Goal: Task Accomplishment & Management: Use online tool/utility

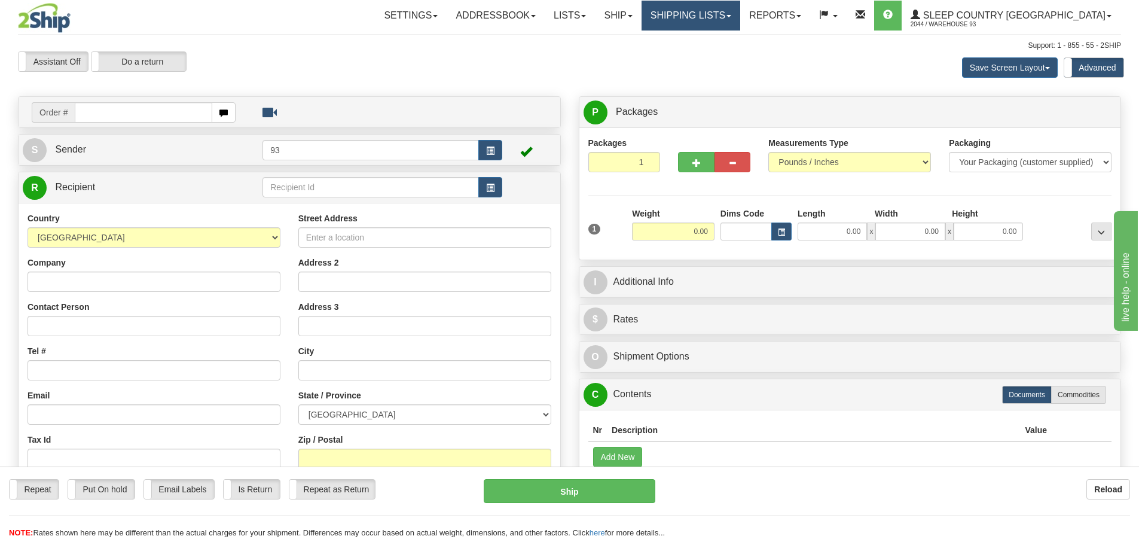
click at [712, 14] on link "Shipping lists" at bounding box center [690, 16] width 99 height 30
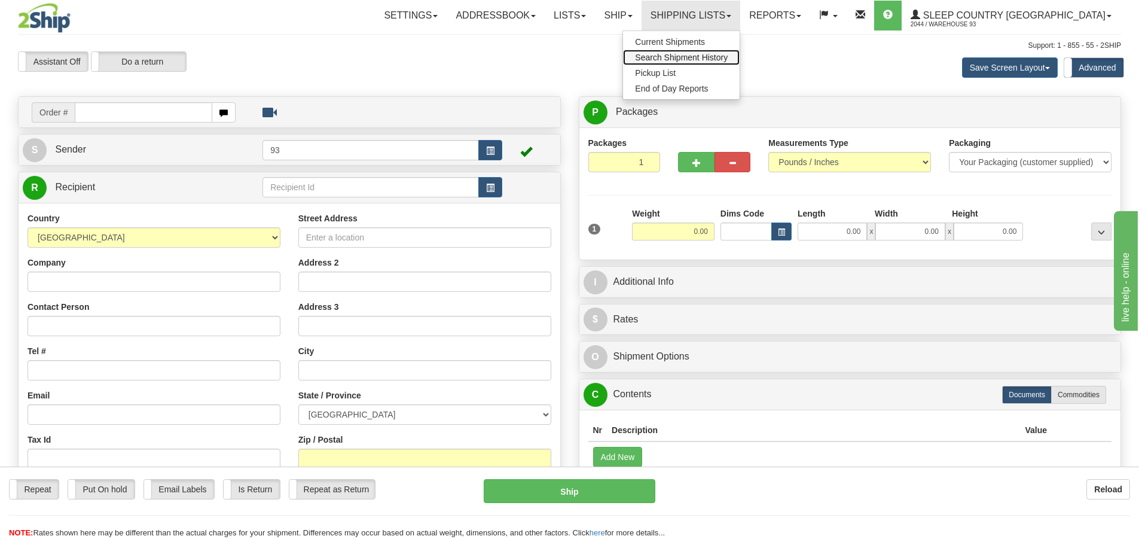
click at [711, 59] on span "Search Shipment History" at bounding box center [681, 58] width 93 height 10
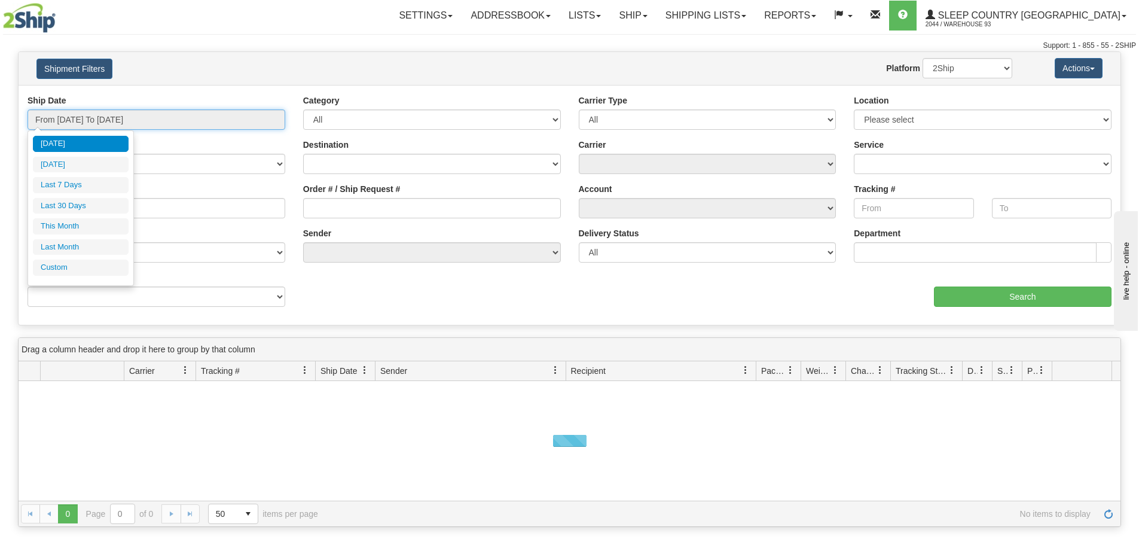
click at [112, 121] on input "From [DATE] To [DATE]" at bounding box center [157, 119] width 258 height 20
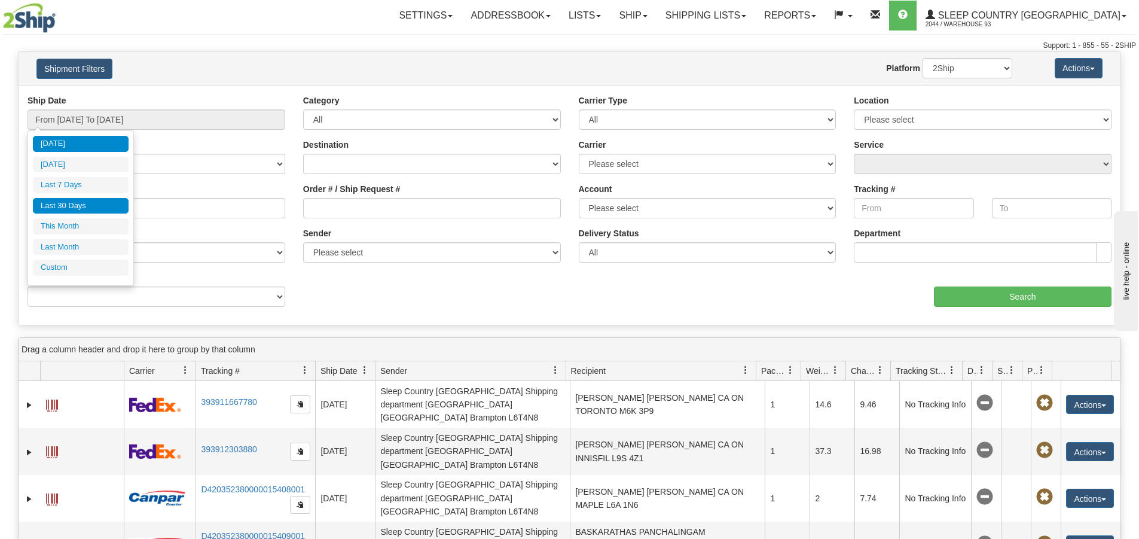
click at [76, 207] on li "Last 30 Days" at bounding box center [81, 206] width 96 height 16
type input "From 09/07/2025 To 10/06/2025"
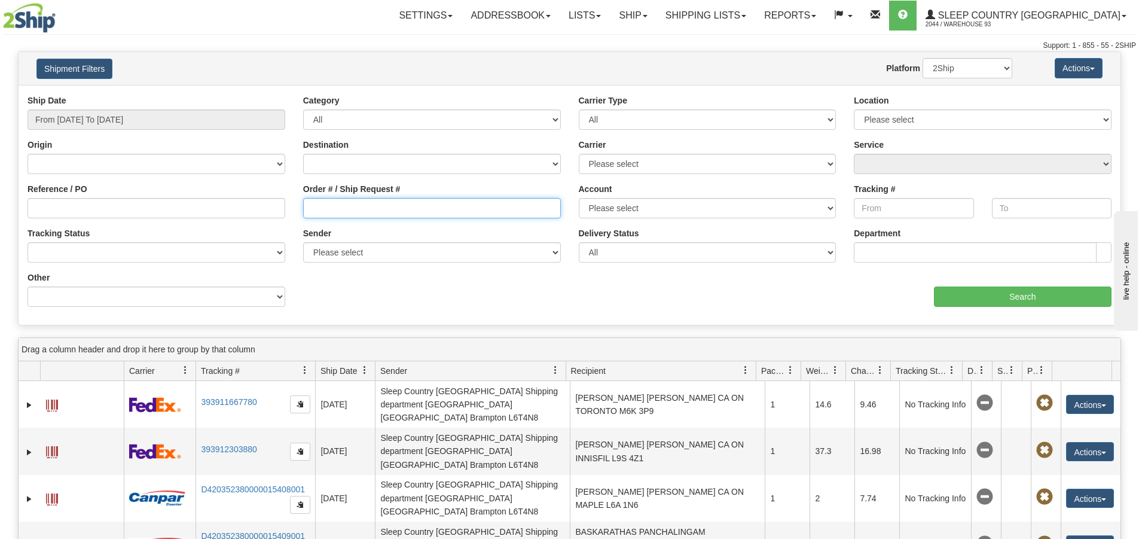
click at [373, 203] on input "Order # / Ship Request #" at bounding box center [432, 208] width 258 height 20
type input "9000I124467"
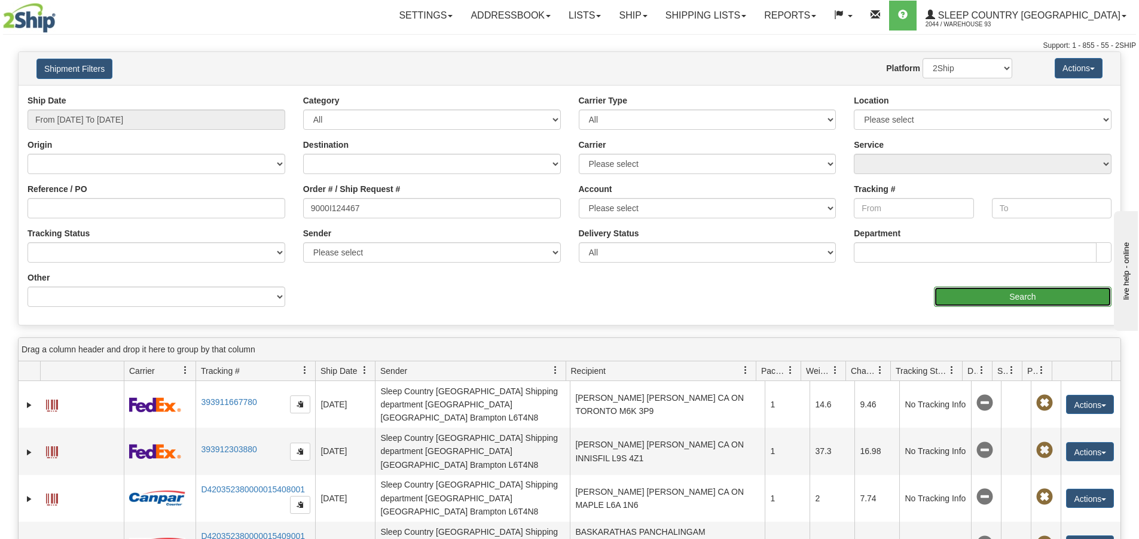
click at [1025, 295] on input "Search" at bounding box center [1023, 296] width 178 height 20
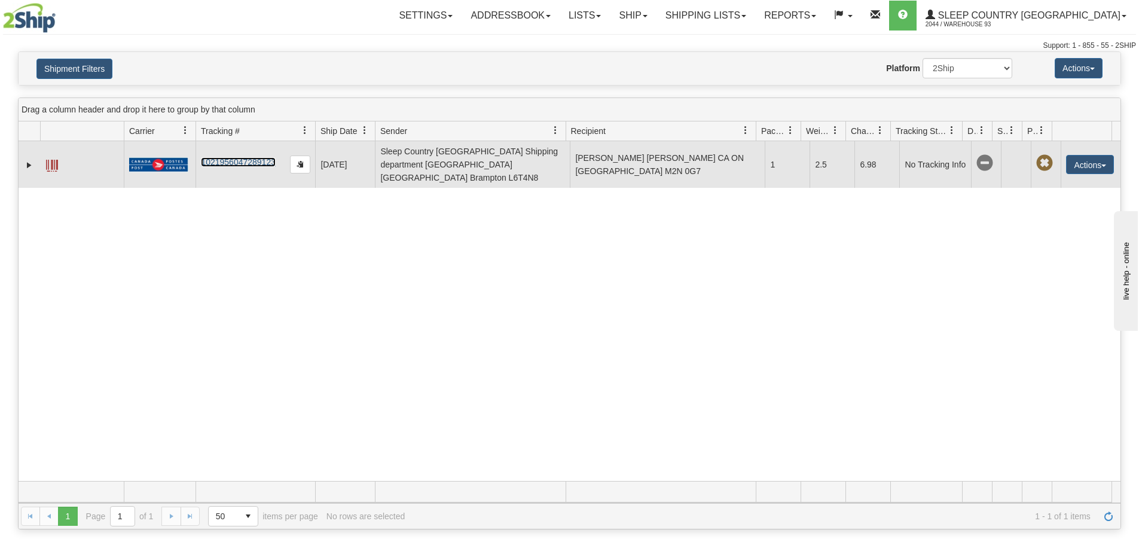
click at [249, 157] on link "1021956047289123" at bounding box center [238, 162] width 75 height 10
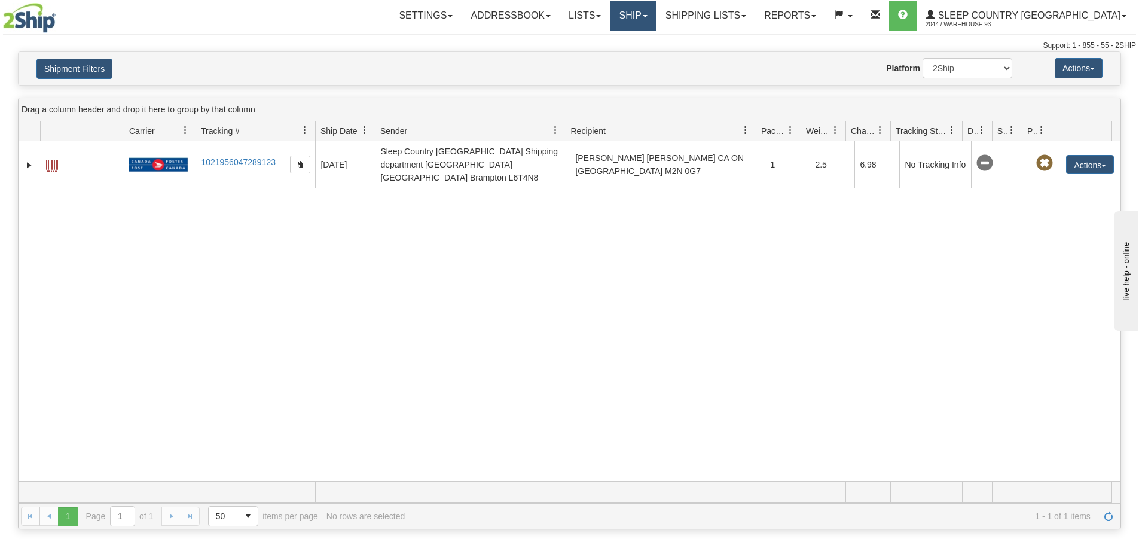
click at [656, 16] on link "Ship" at bounding box center [633, 16] width 46 height 30
click at [656, 45] on link "Ship Screen" at bounding box center [602, 42] width 108 height 16
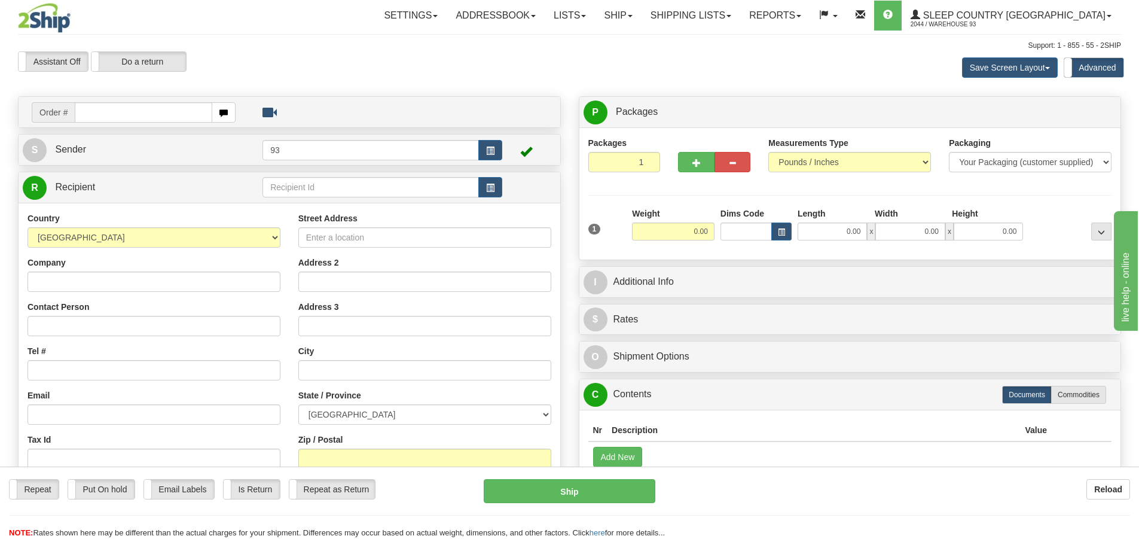
click at [200, 259] on div "Company" at bounding box center [154, 273] width 253 height 35
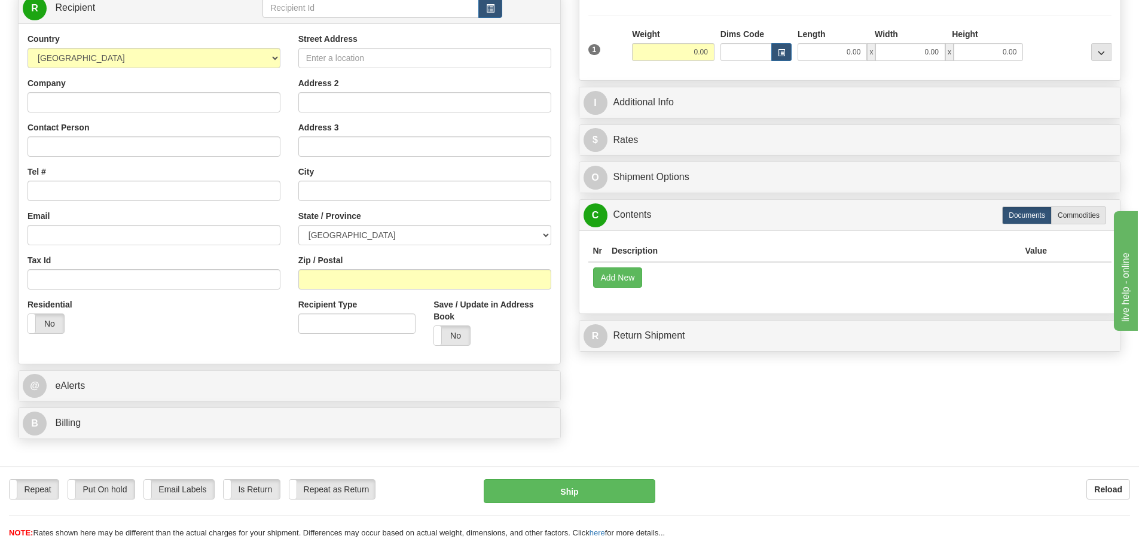
scroll to position [412, 0]
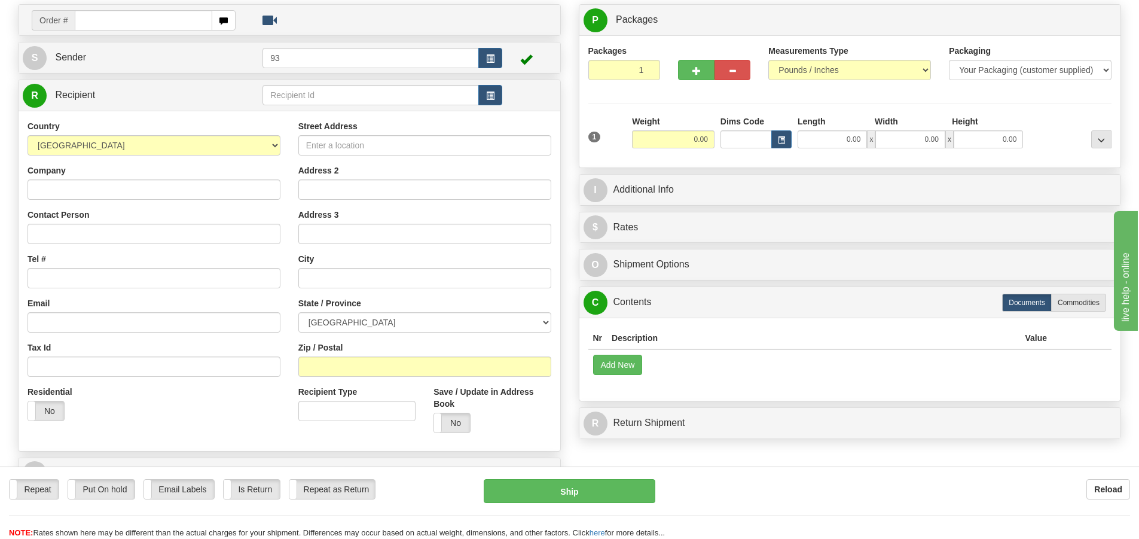
scroll to position [0, 0]
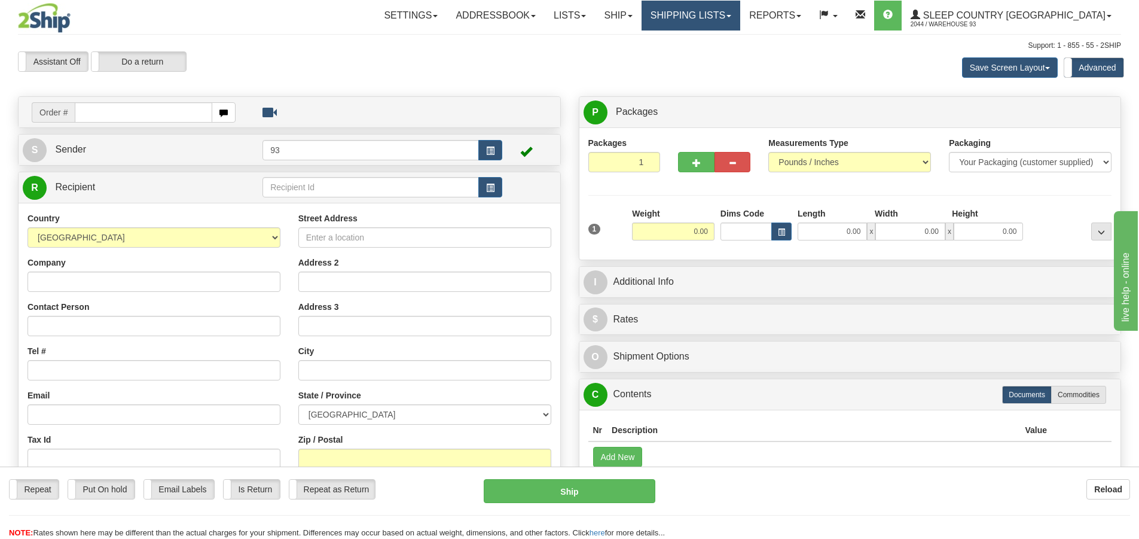
click at [740, 14] on link "Shipping lists" at bounding box center [690, 16] width 99 height 30
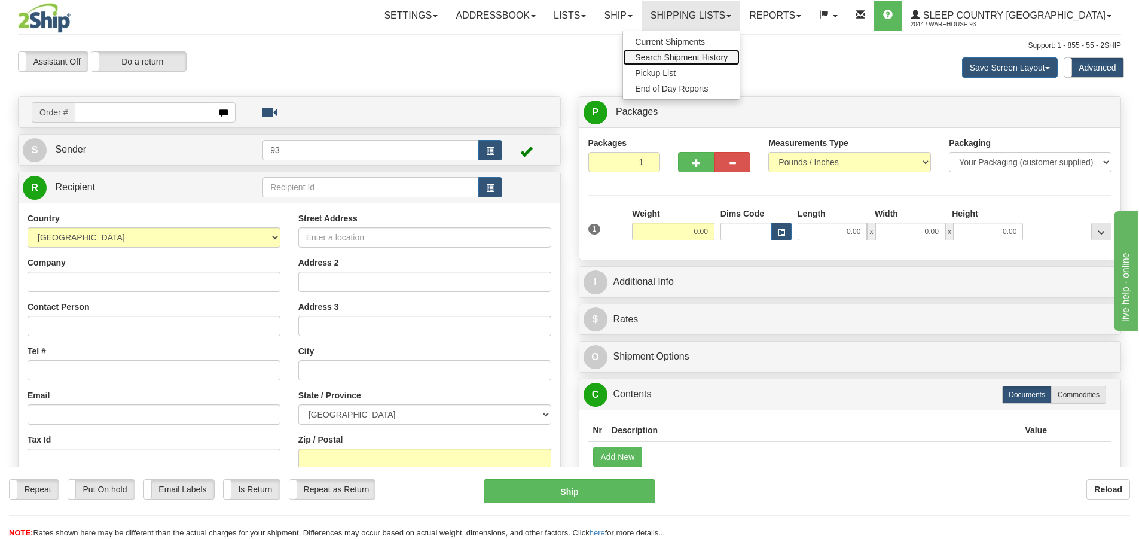
click at [728, 57] on span "Search Shipment History" at bounding box center [681, 58] width 93 height 10
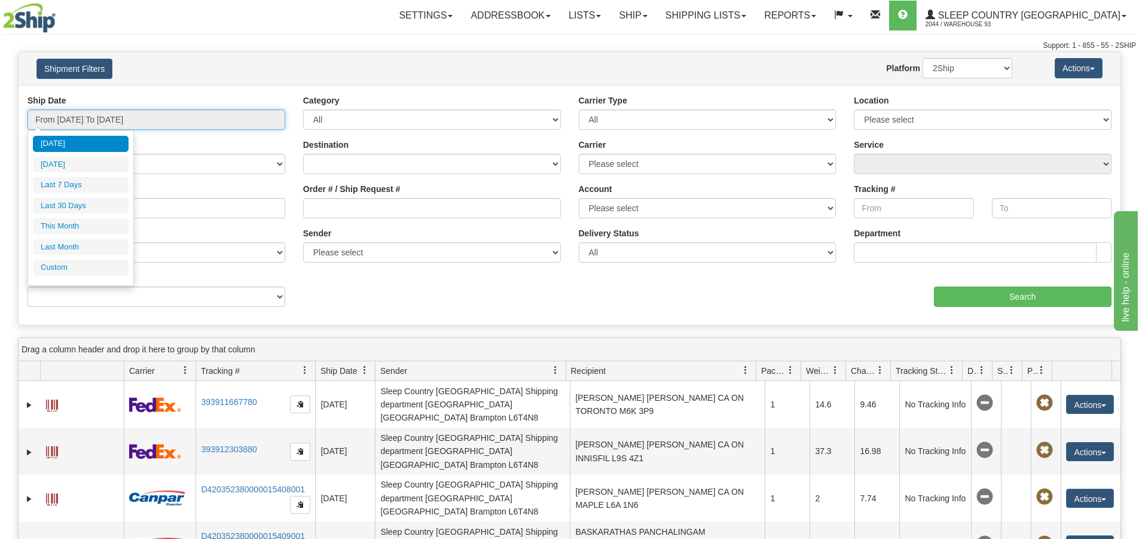
click at [102, 118] on input "From 10/05/2025 To 10/06/2025" at bounding box center [157, 119] width 258 height 20
click at [74, 203] on li "Last 30 Days" at bounding box center [81, 206] width 96 height 16
type input "From 09/07/2025 To 10/06/2025"
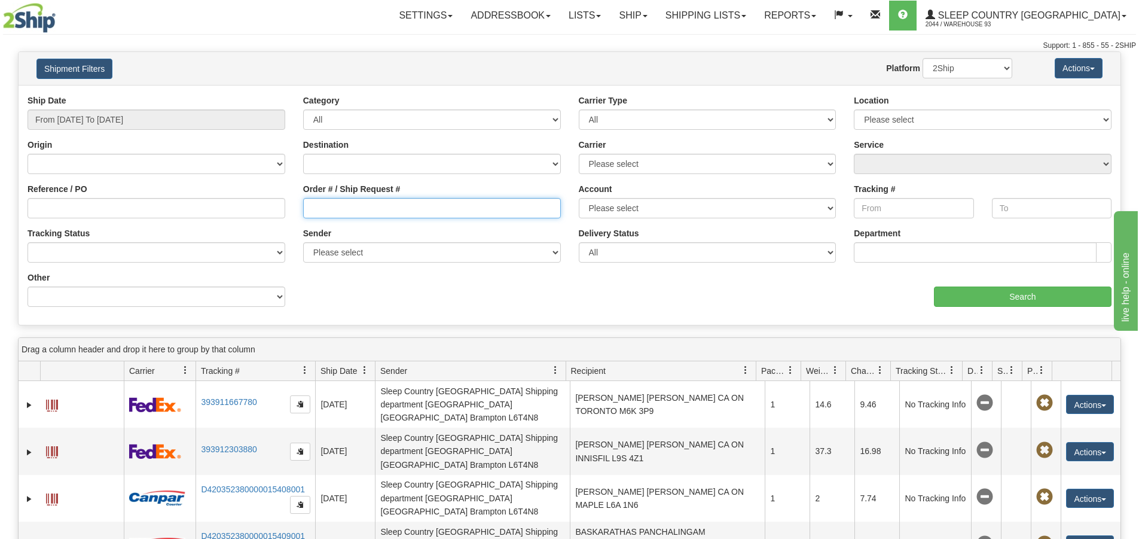
click at [337, 204] on input "Order # / Ship Request #" at bounding box center [432, 208] width 258 height 20
paste input "9007I104156"
type input "9007I104156"
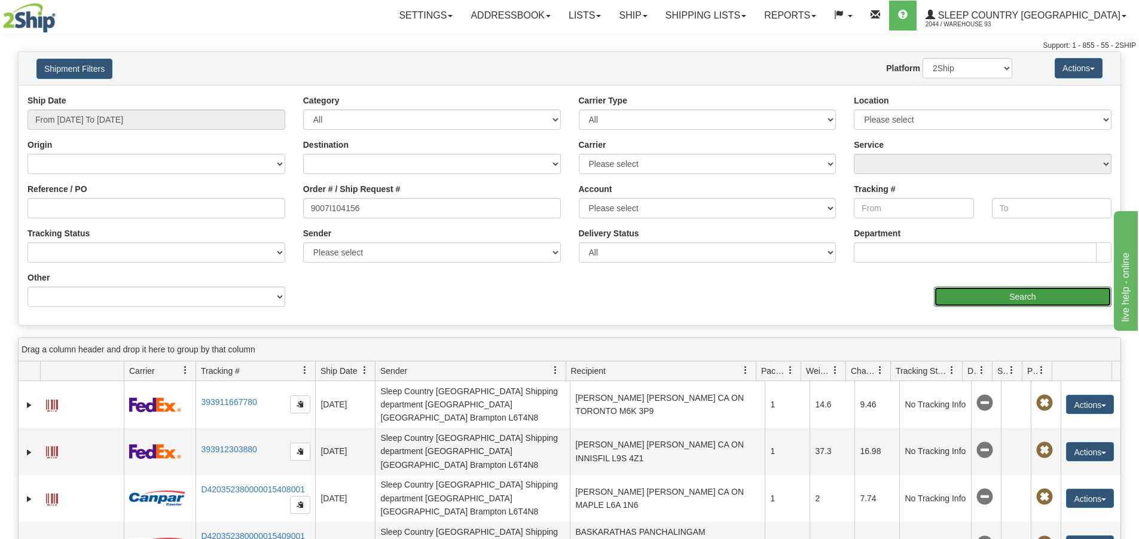
click at [1014, 292] on input "Search" at bounding box center [1023, 296] width 178 height 20
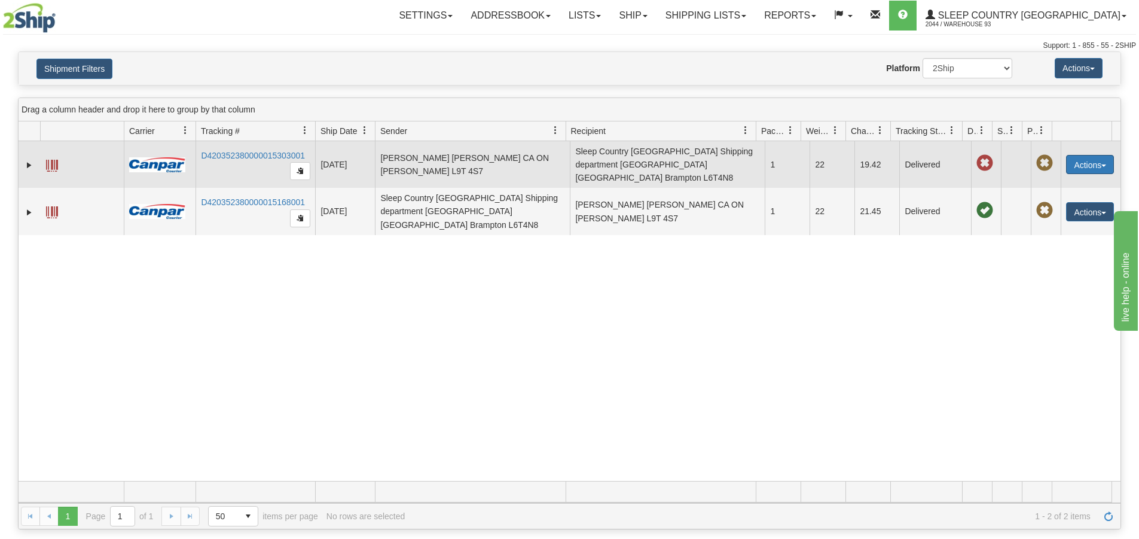
click at [1096, 155] on button "Actions" at bounding box center [1090, 164] width 48 height 19
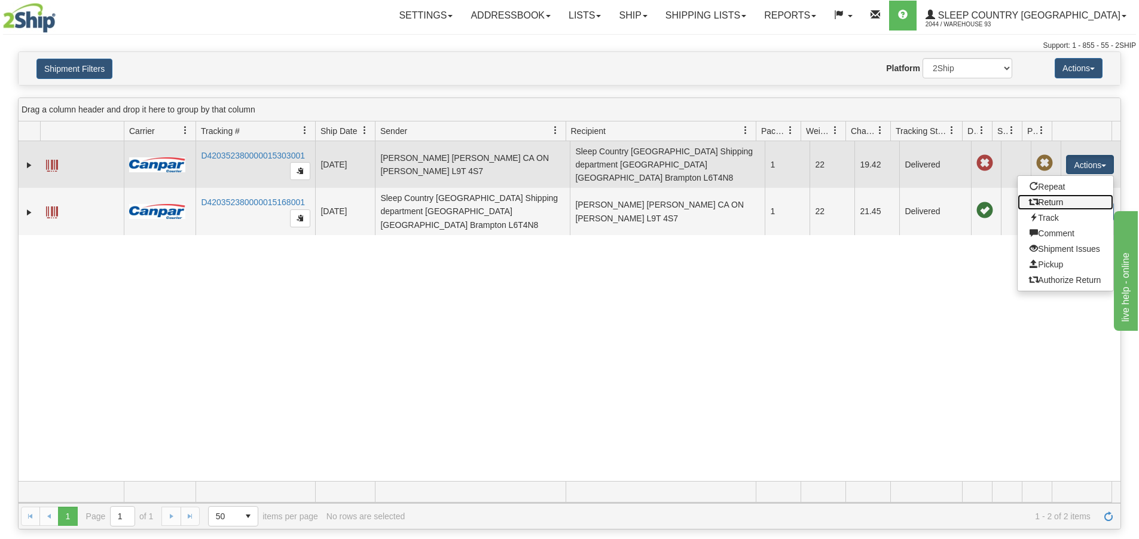
click at [1067, 200] on link "Return" at bounding box center [1066, 202] width 96 height 16
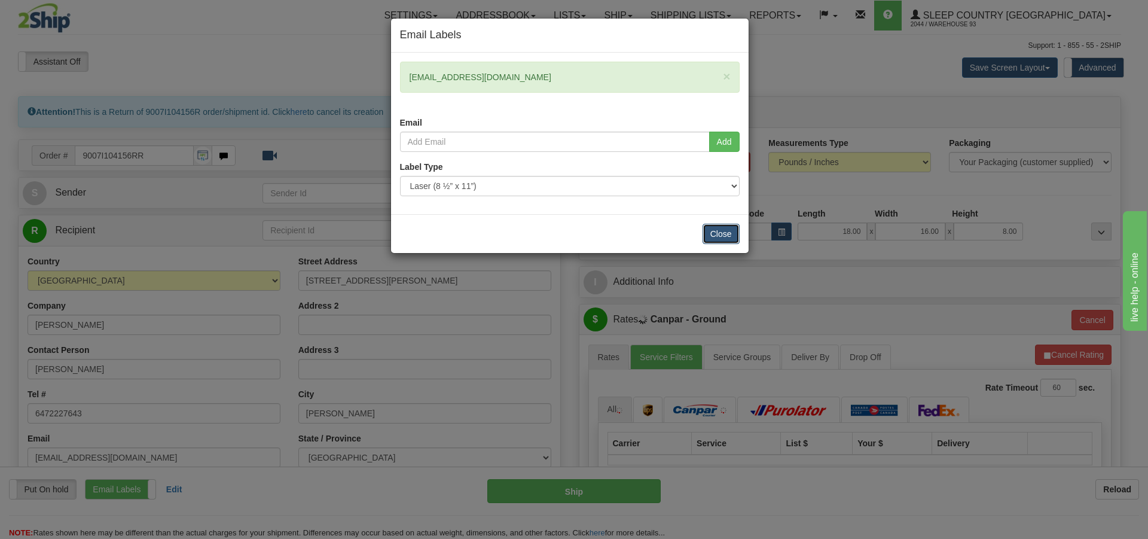
click at [722, 231] on button "Close" at bounding box center [720, 234] width 37 height 20
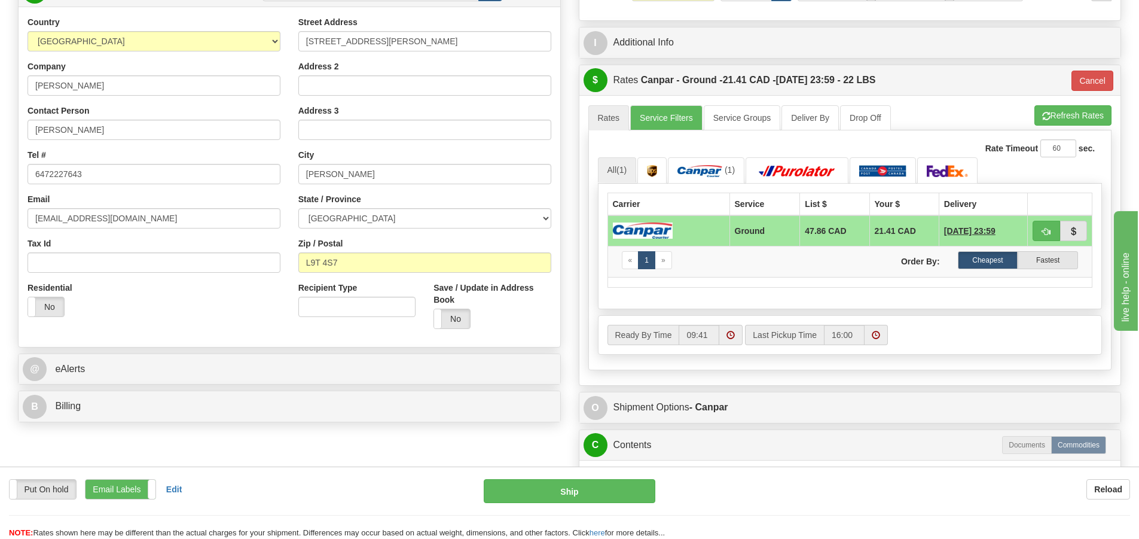
scroll to position [120, 0]
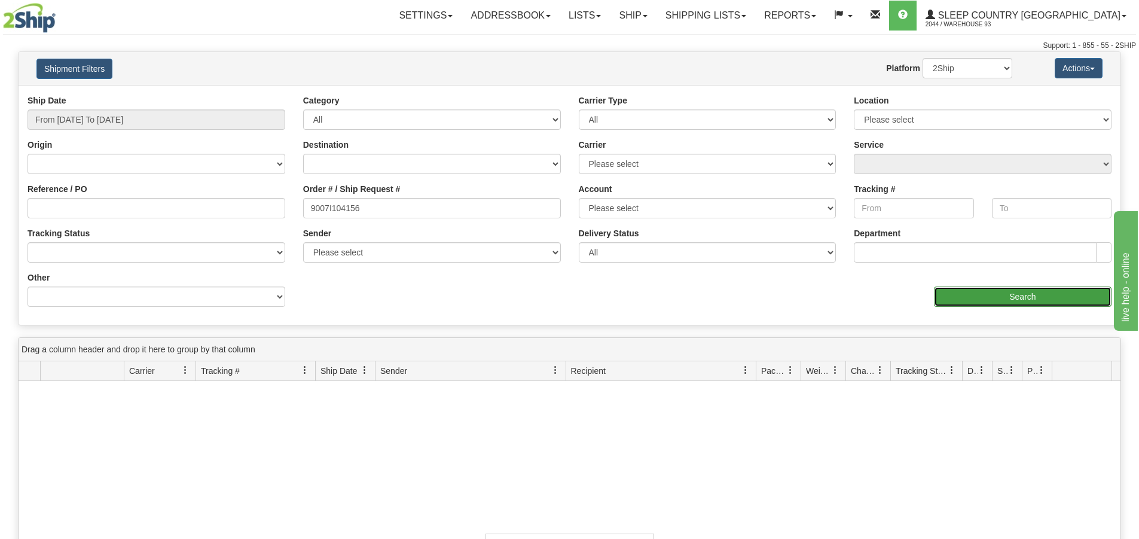
click at [1025, 293] on input "Search" at bounding box center [1023, 296] width 178 height 20
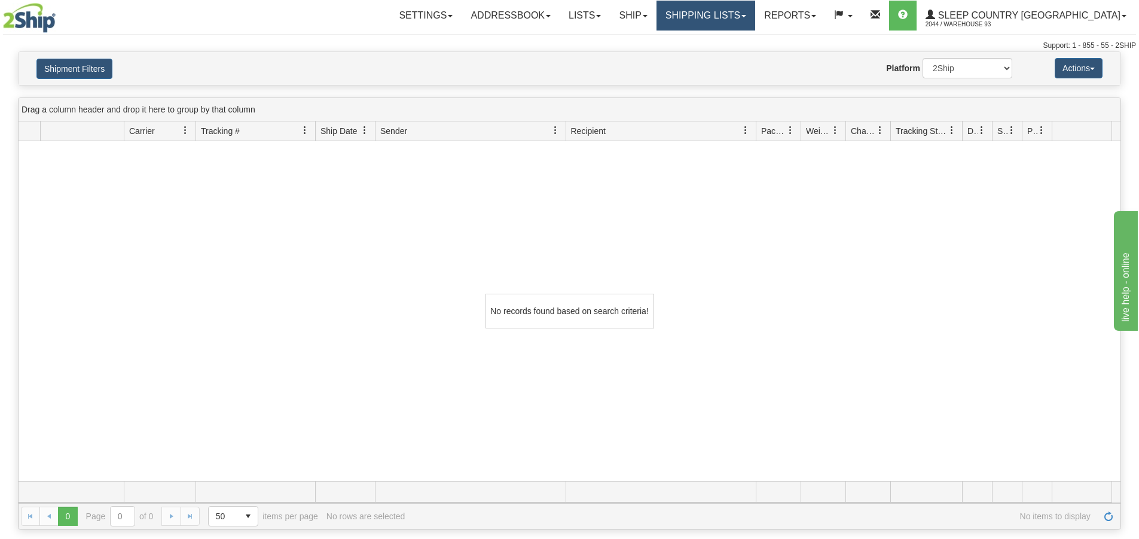
click at [755, 7] on link "Shipping lists" at bounding box center [705, 16] width 99 height 30
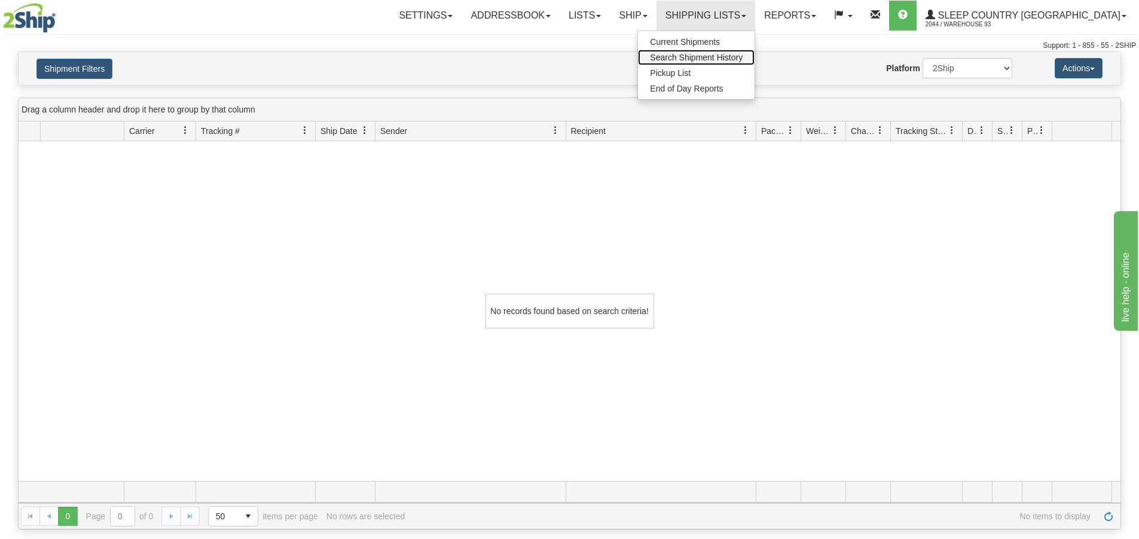
click at [743, 57] on span "Search Shipment History" at bounding box center [696, 58] width 93 height 10
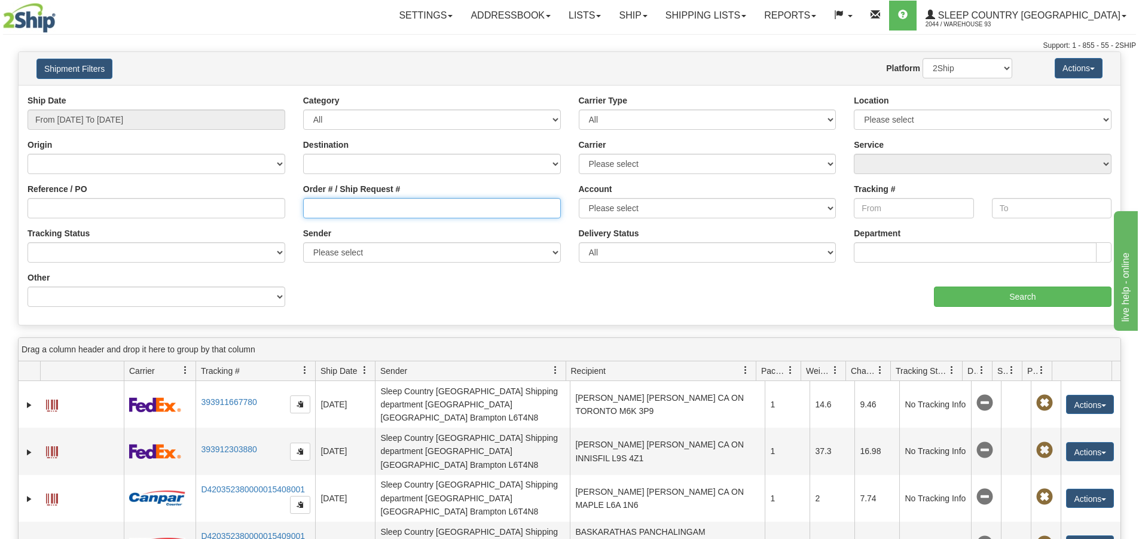
click at [335, 211] on input "Order # / Ship Request #" at bounding box center [432, 208] width 258 height 20
paste input "9007I104156"
type input "9007I104156"
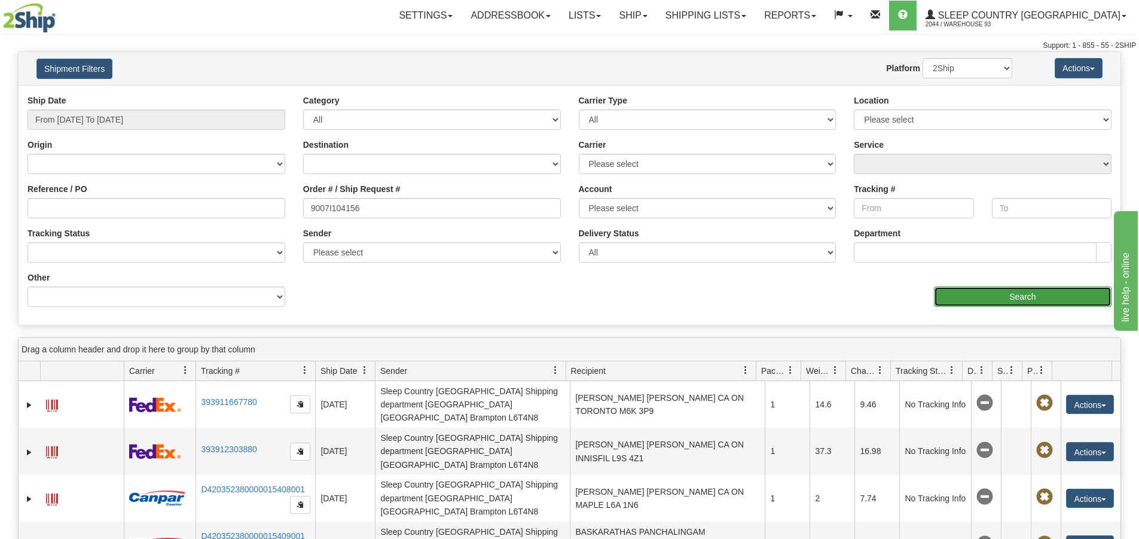
click at [1048, 294] on input "Search" at bounding box center [1023, 296] width 178 height 20
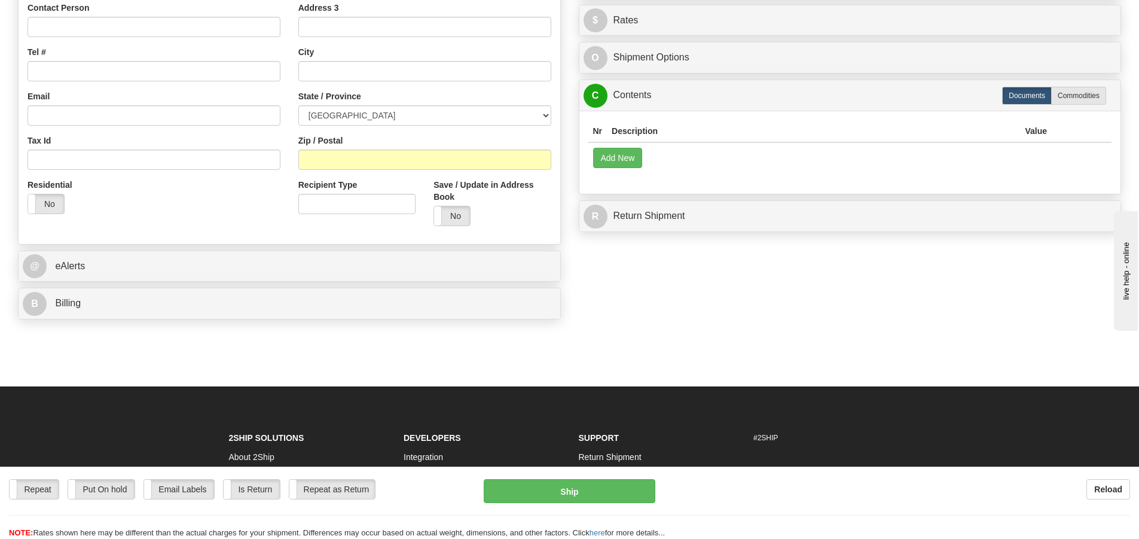
scroll to position [120, 0]
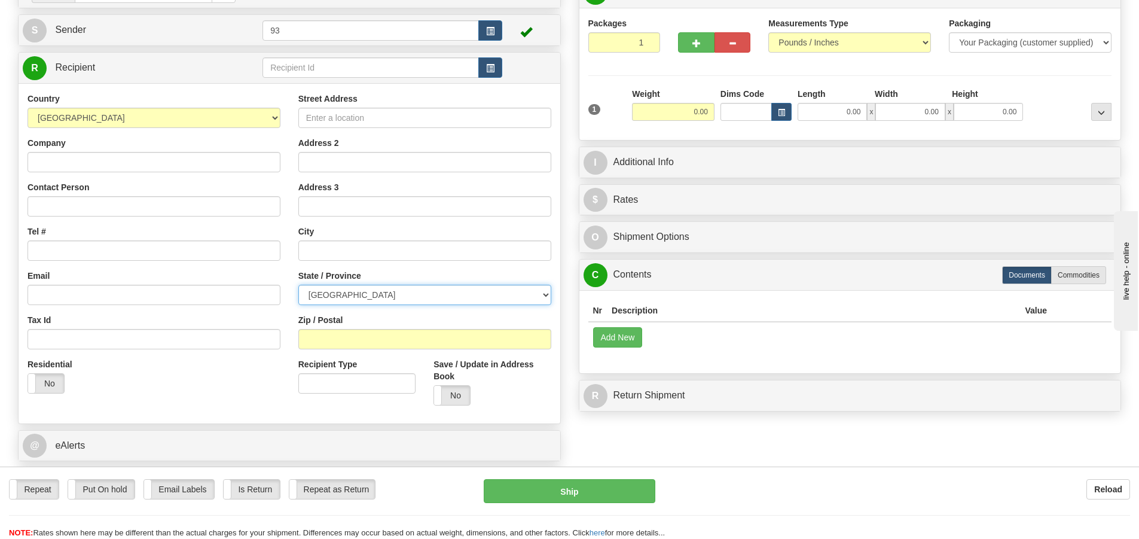
click at [548, 292] on select "ALBERTA BRITISH COLUMBIA MANITOBA NEW BRUNSWICK NEWFOUNDLAND NOVA SCOTIA NUNAVU…" at bounding box center [424, 295] width 253 height 20
select select "ON"
click at [298, 285] on select "ALBERTA BRITISH COLUMBIA MANITOBA NEW BRUNSWICK NEWFOUNDLAND NOVA SCOTIA NUNAVU…" at bounding box center [424, 295] width 253 height 20
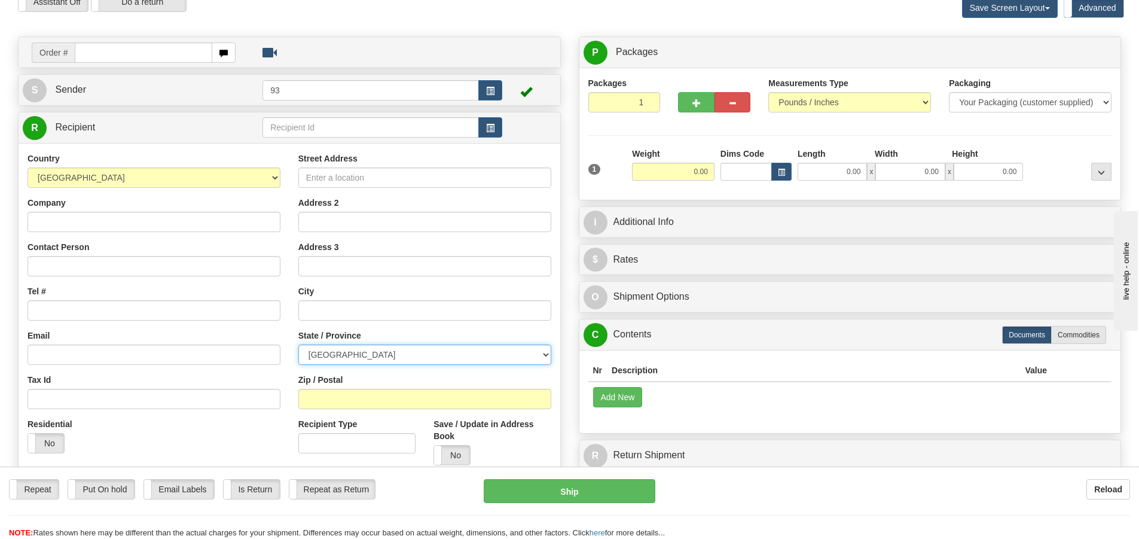
scroll to position [0, 0]
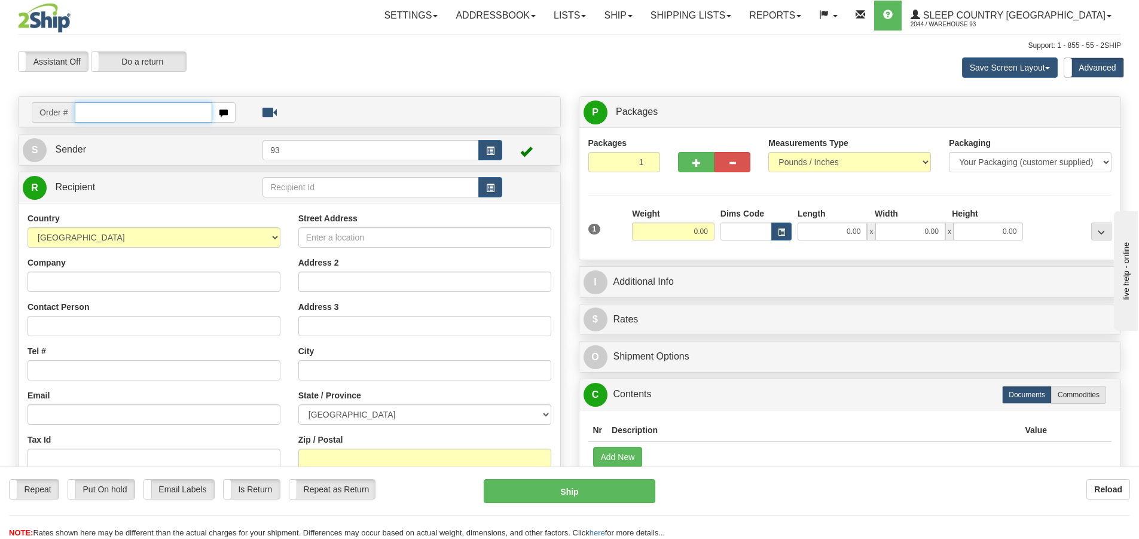
click at [141, 105] on input "text" at bounding box center [144, 112] width 138 height 20
click at [81, 112] on input "text" at bounding box center [144, 112] width 138 height 20
paste input "9007I104156"
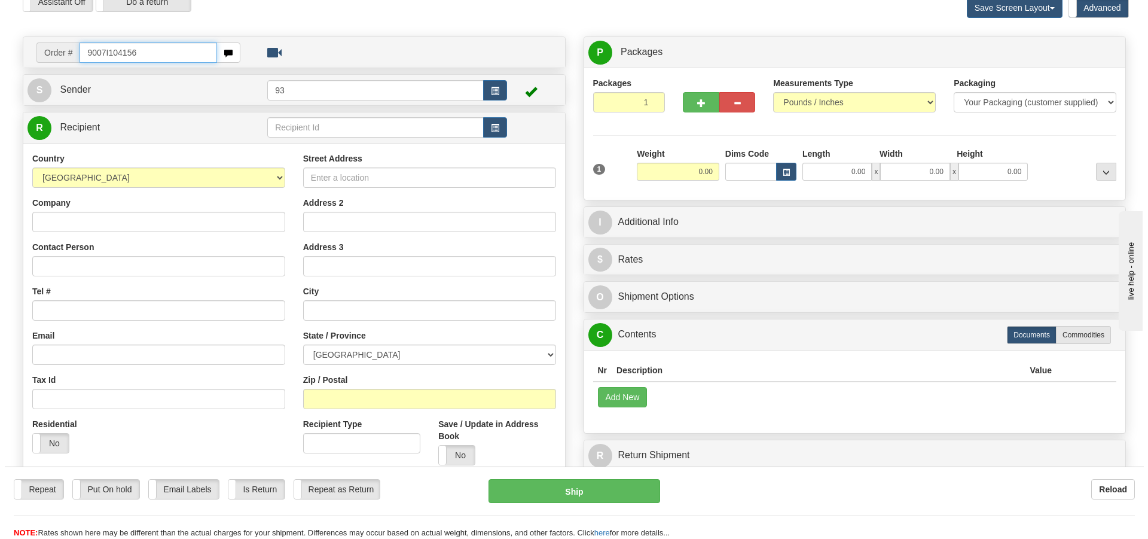
scroll to position [120, 0]
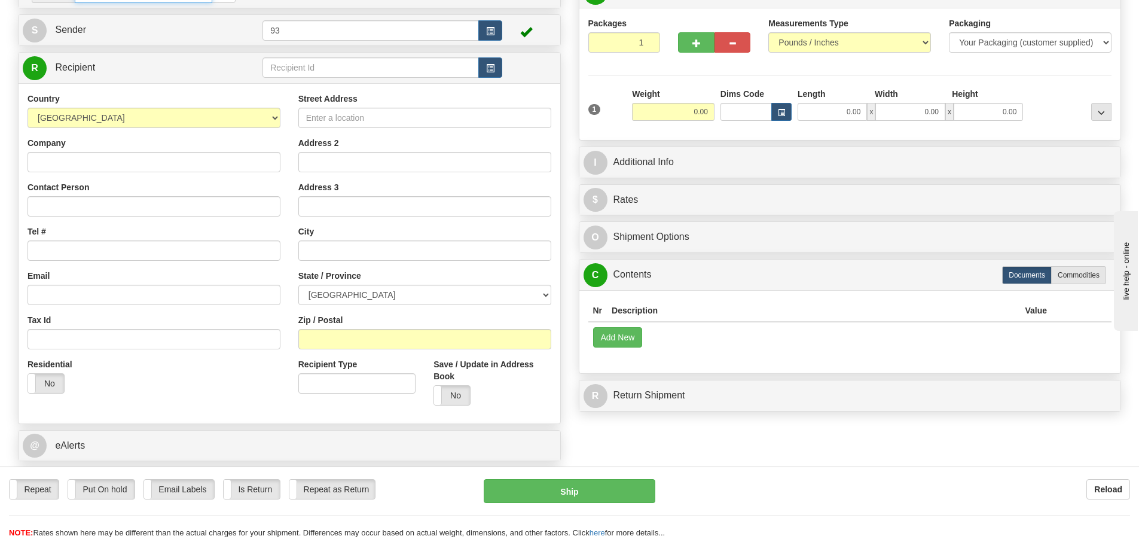
type input "9007I104156"
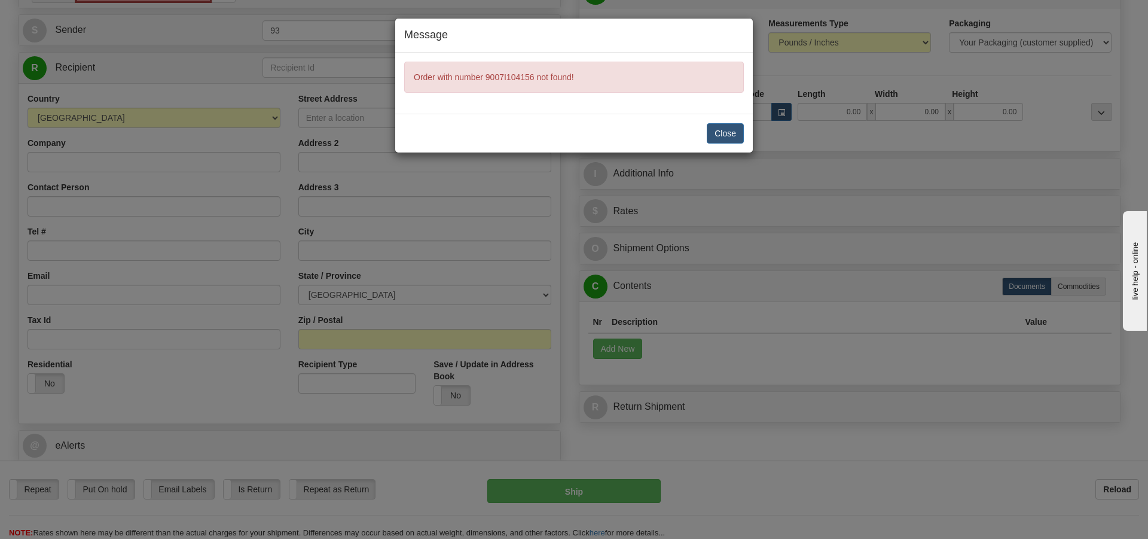
scroll to position [102, 0]
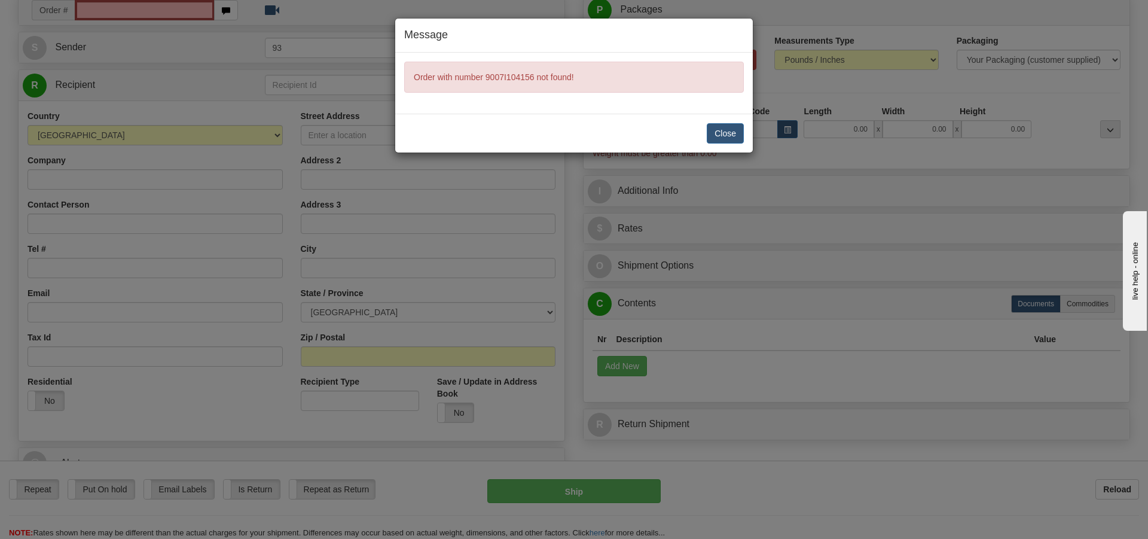
type input "0.00"
click at [725, 132] on button "Close" at bounding box center [725, 133] width 37 height 20
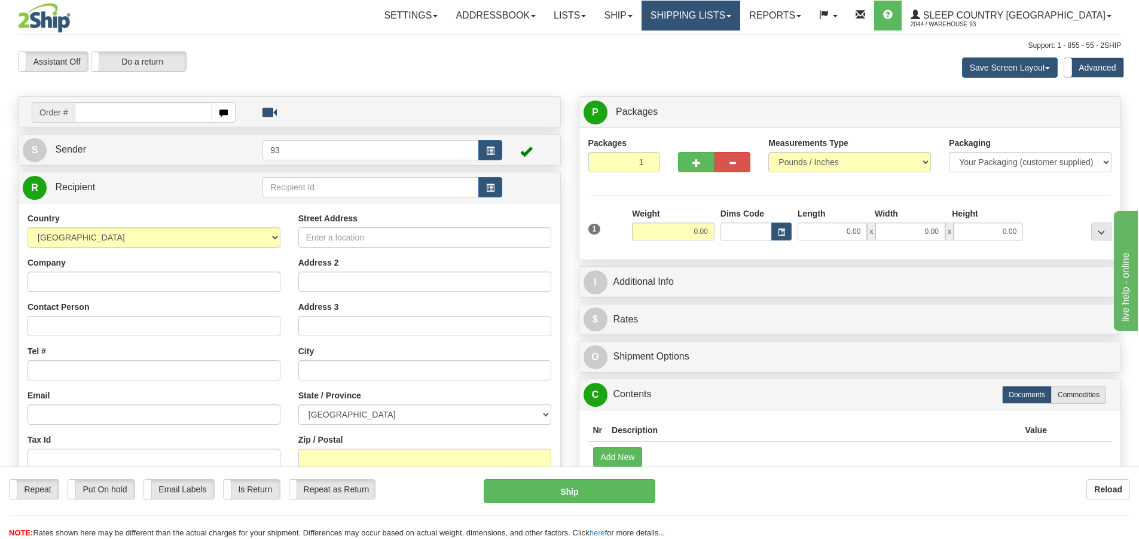
click at [740, 12] on link "Shipping lists" at bounding box center [690, 16] width 99 height 30
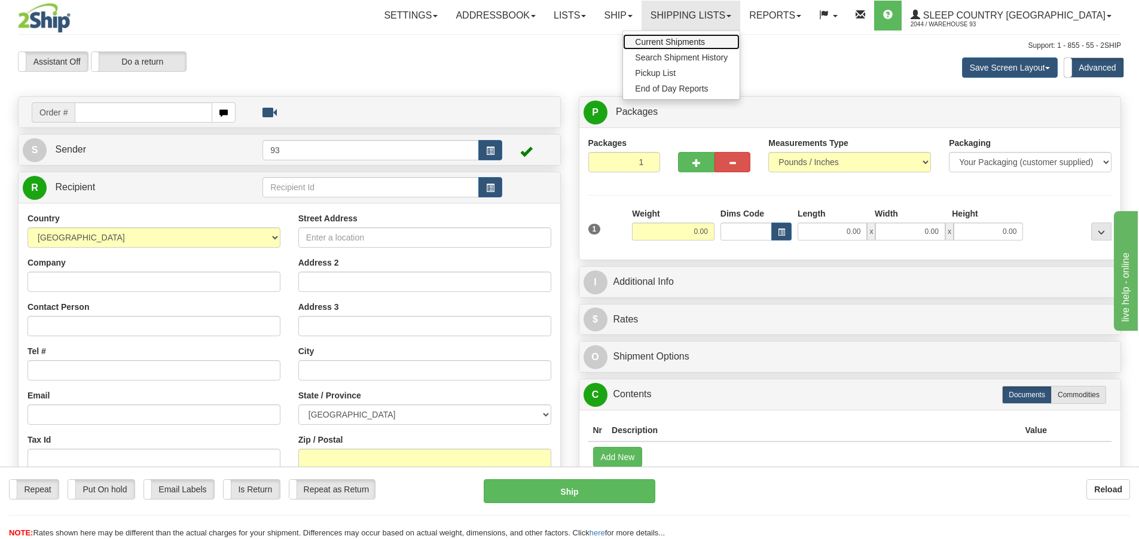
click at [705, 38] on span "Current Shipments" at bounding box center [670, 42] width 70 height 10
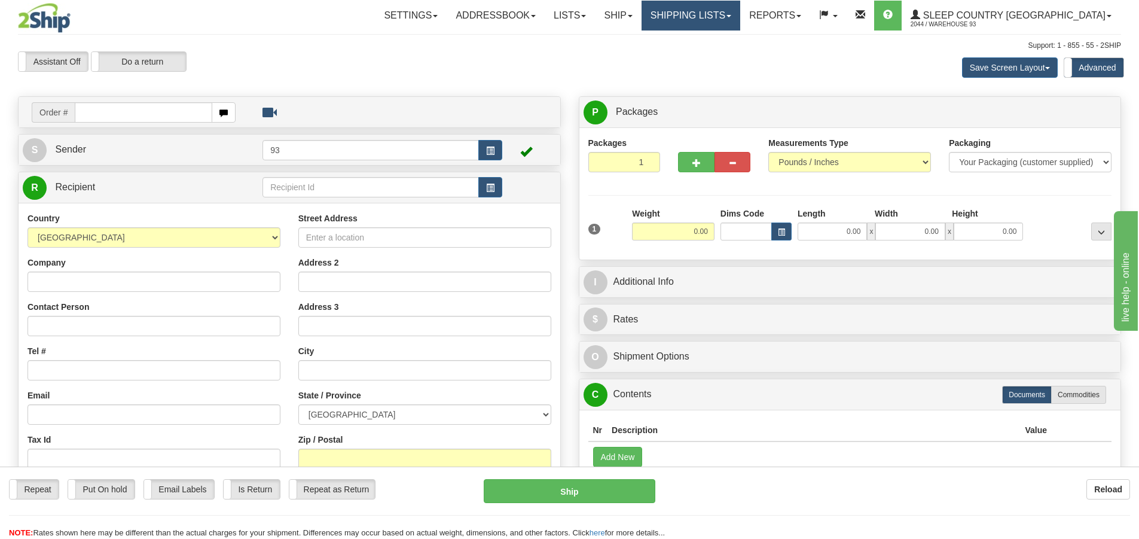
click at [740, 11] on link "Shipping lists" at bounding box center [690, 16] width 99 height 30
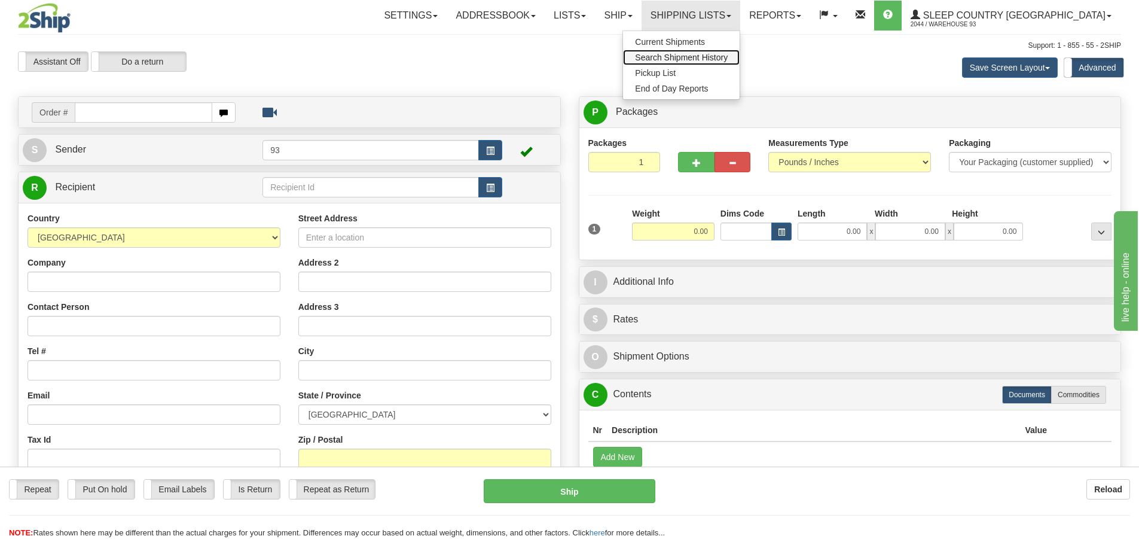
click at [728, 54] on span "Search Shipment History" at bounding box center [681, 58] width 93 height 10
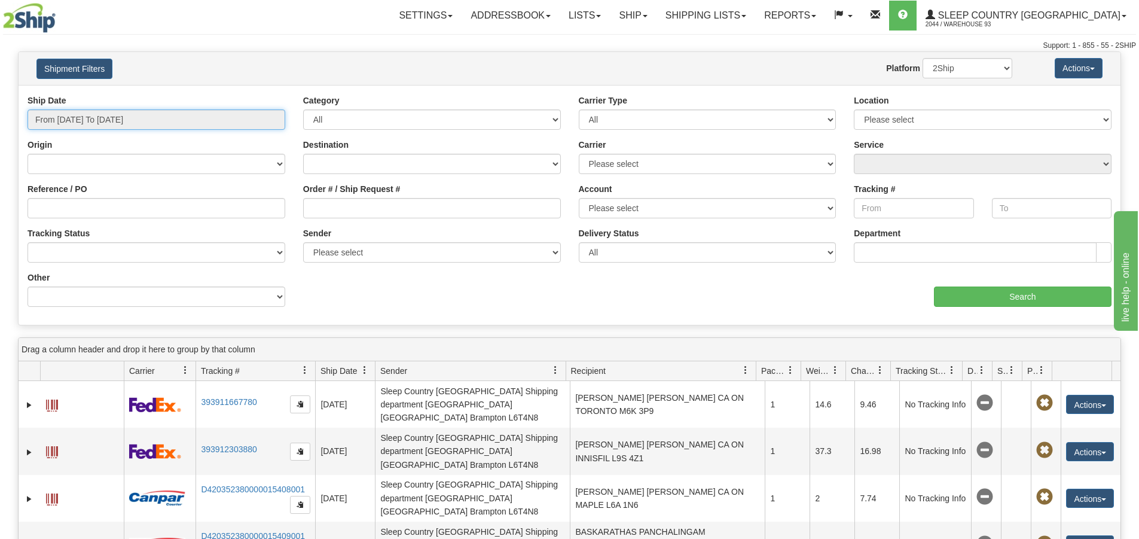
click at [123, 114] on input "From [DATE] To [DATE]" at bounding box center [157, 119] width 258 height 20
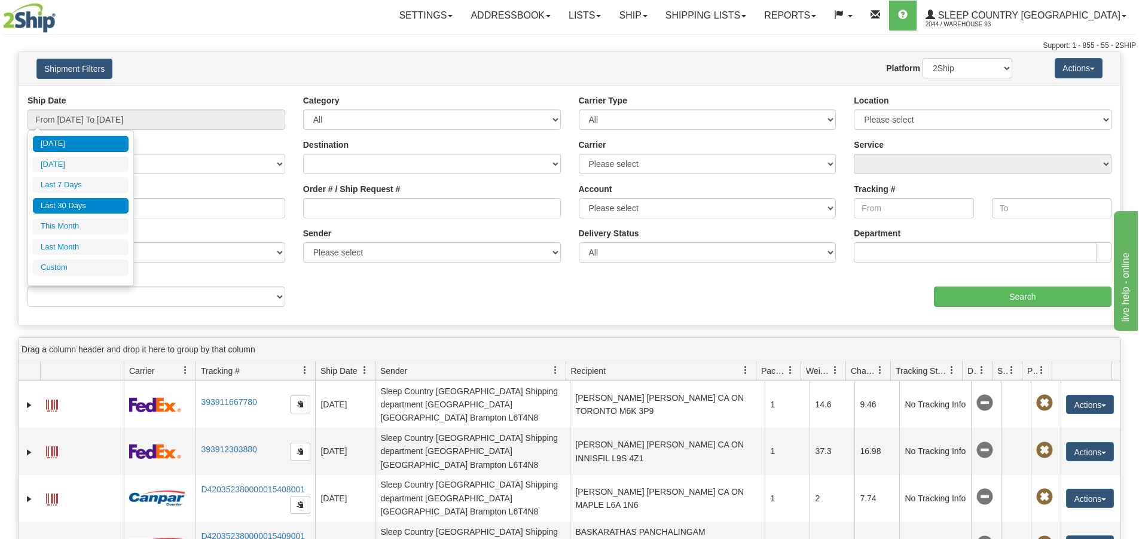
click at [84, 203] on li "Last 30 Days" at bounding box center [81, 206] width 96 height 16
type input "From [DATE] To [DATE]"
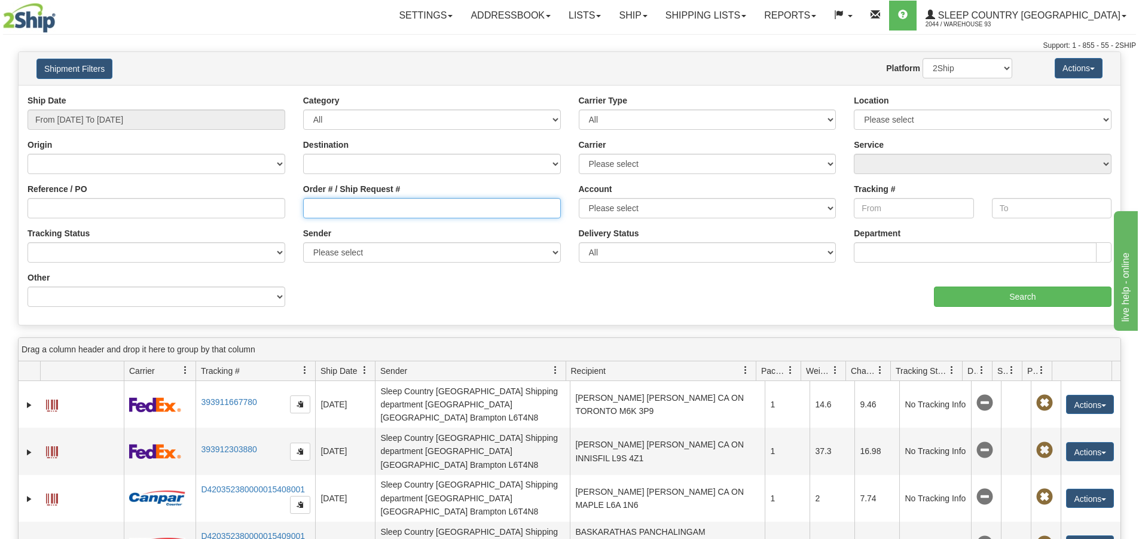
click at [317, 211] on input "Order # / Ship Request #" at bounding box center [432, 208] width 258 height 20
paste input "176I137691"
type input "1"
click at [316, 234] on label "Sender" at bounding box center [317, 233] width 28 height 12
click at [316, 242] on select "Please select Sleep Country Canada, Warehouse 93 , (CA) Sleep Country Canada, W…" at bounding box center [432, 252] width 258 height 20
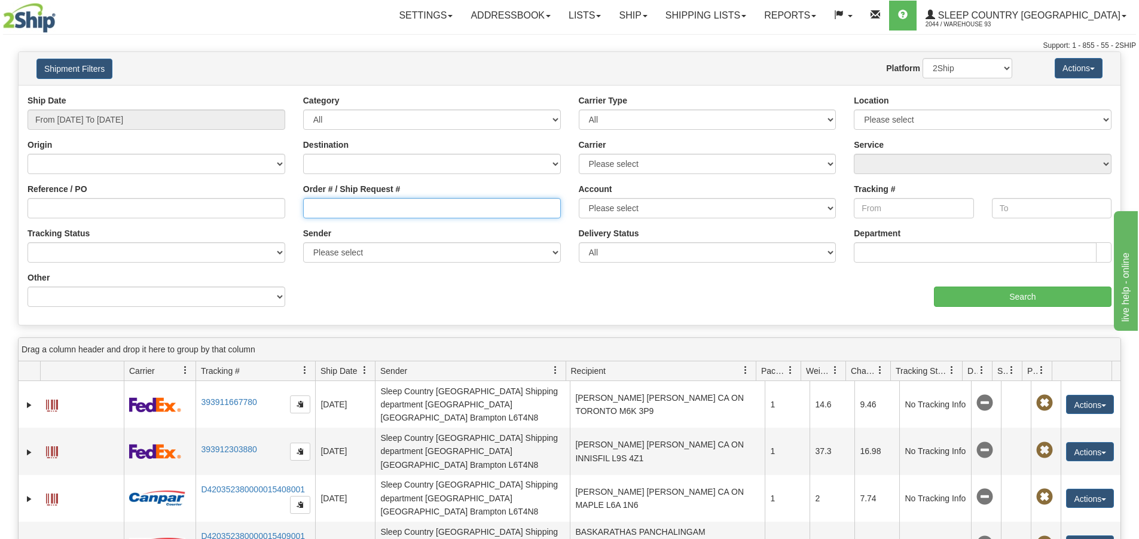
click at [342, 212] on input "Order # / Ship Request #" at bounding box center [432, 208] width 258 height 20
paste input "9007I104156"
type input "9007I104156"
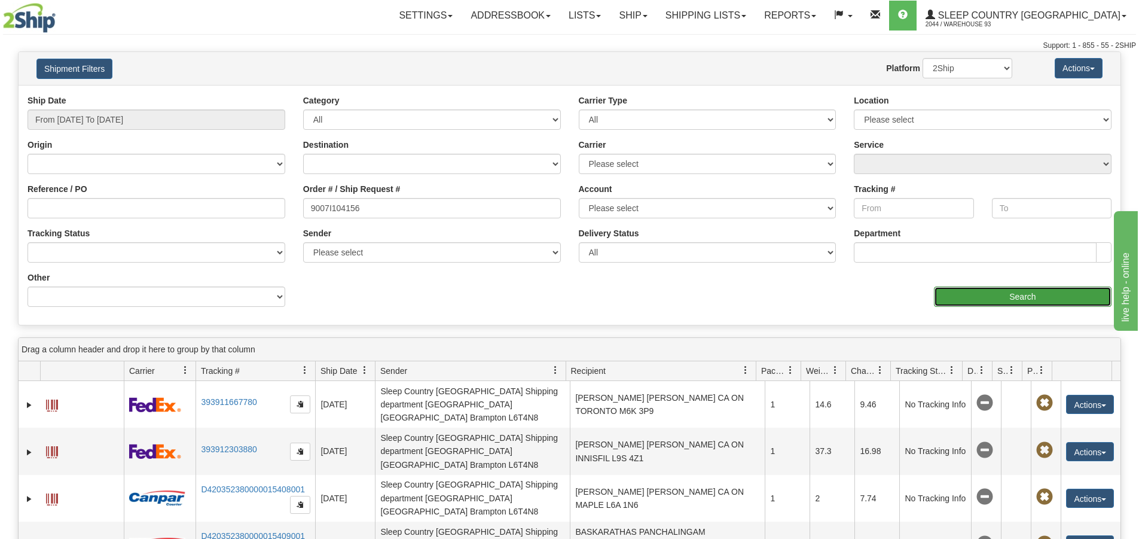
click at [1001, 298] on input "Search" at bounding box center [1023, 296] width 178 height 20
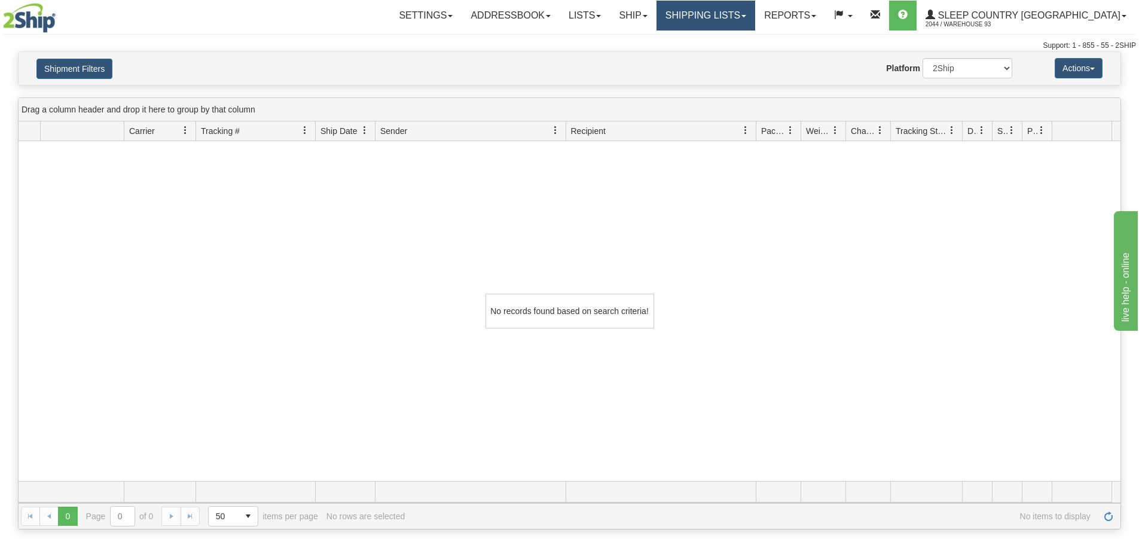
click at [755, 9] on link "Shipping lists" at bounding box center [705, 16] width 99 height 30
click at [976, 265] on div "No records found based on search criteria!" at bounding box center [570, 311] width 1102 height 340
click at [755, 10] on link "Shipping lists" at bounding box center [705, 16] width 99 height 30
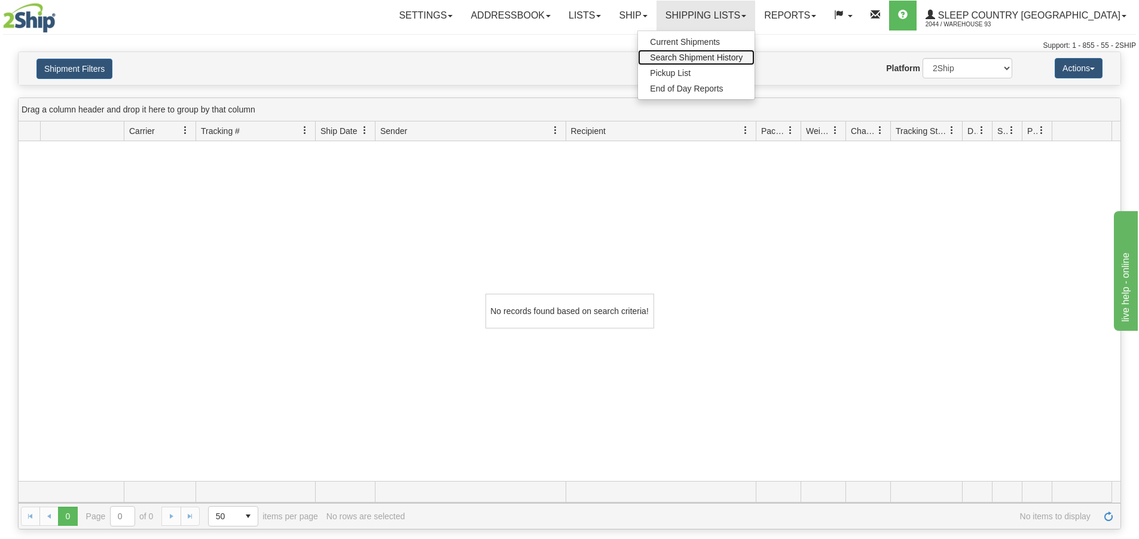
click at [743, 59] on span "Search Shipment History" at bounding box center [696, 58] width 93 height 10
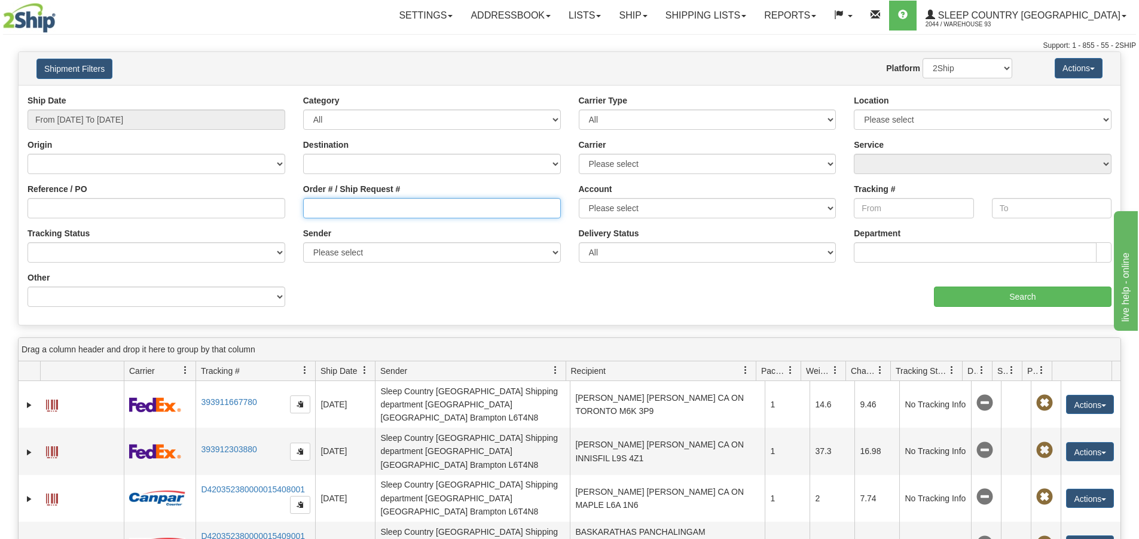
click at [327, 207] on input "Order # / Ship Request #" at bounding box center [432, 208] width 258 height 20
paste input "9007I104156"
type input "9007I104156"
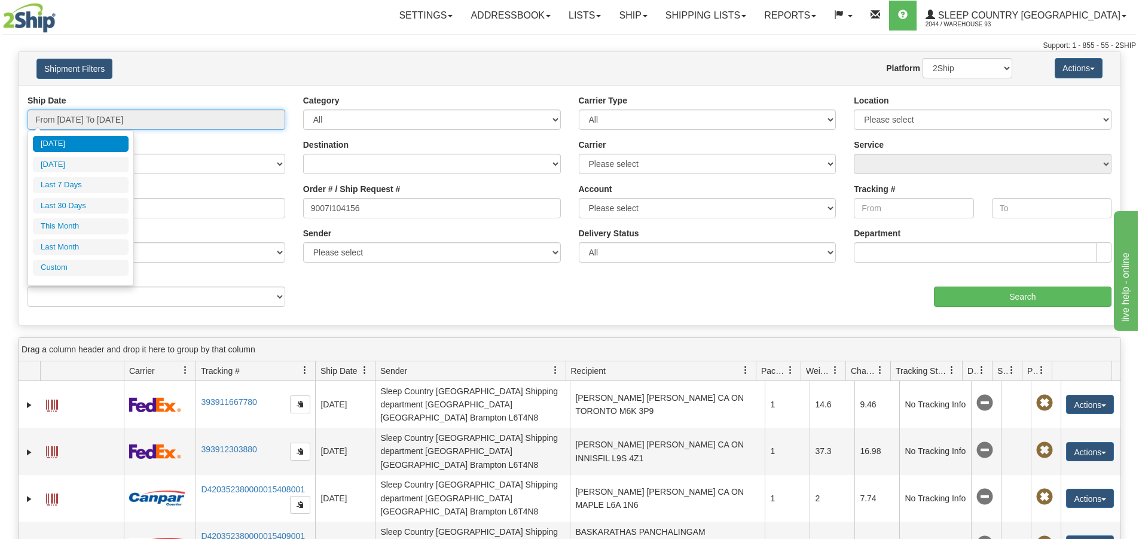
click at [92, 118] on input "From [DATE] To [DATE]" at bounding box center [157, 119] width 258 height 20
click at [83, 205] on li "Last 30 Days" at bounding box center [81, 206] width 96 height 16
type input "From [DATE] To [DATE]"
click at [135, 111] on input "From [DATE] To [DATE]" at bounding box center [157, 119] width 258 height 20
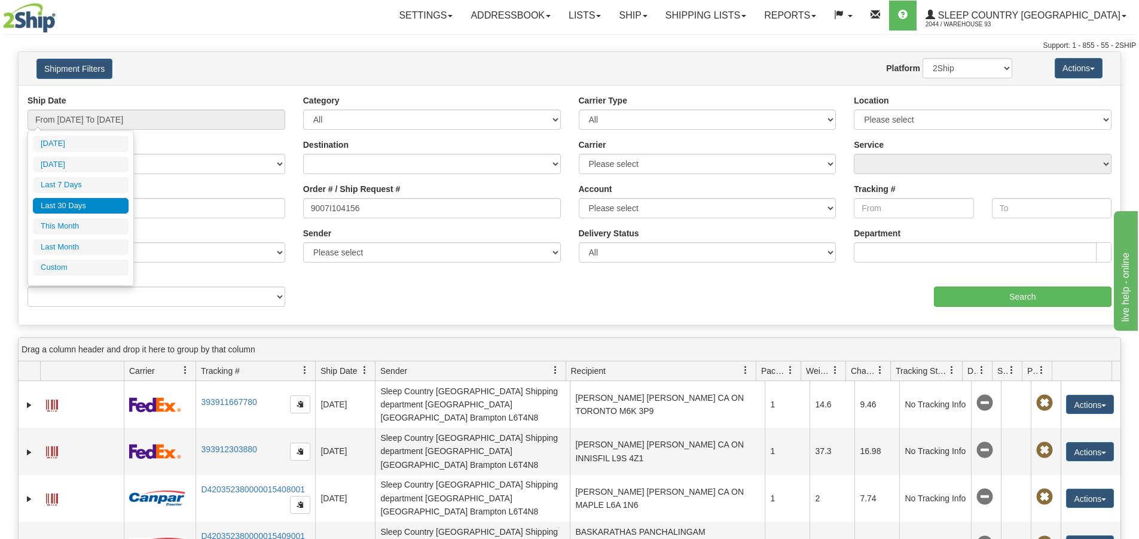
click at [82, 202] on li "Last 30 Days" at bounding box center [81, 206] width 96 height 16
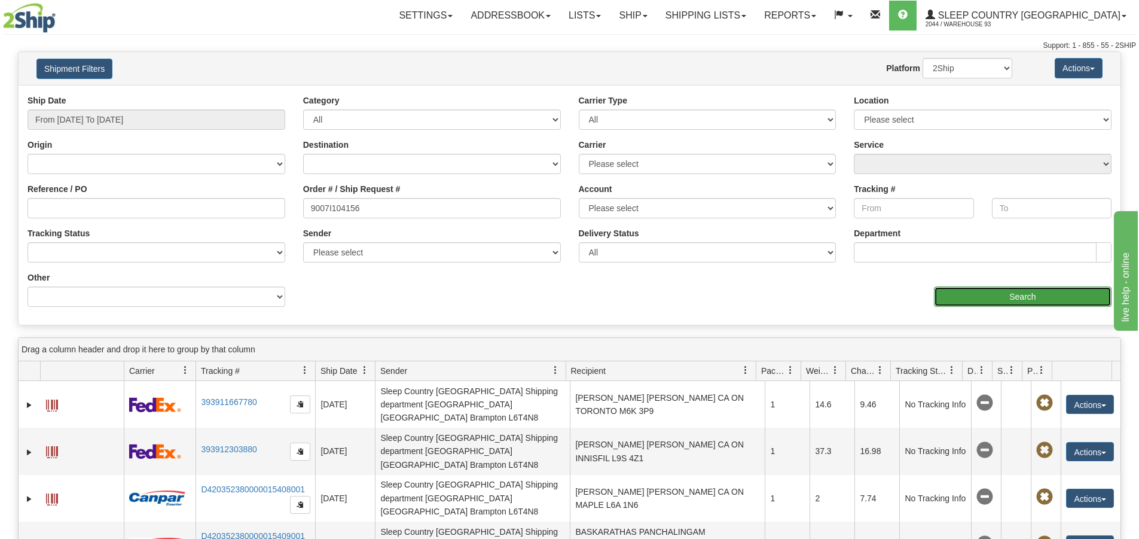
click at [1007, 294] on input "Search" at bounding box center [1023, 296] width 178 height 20
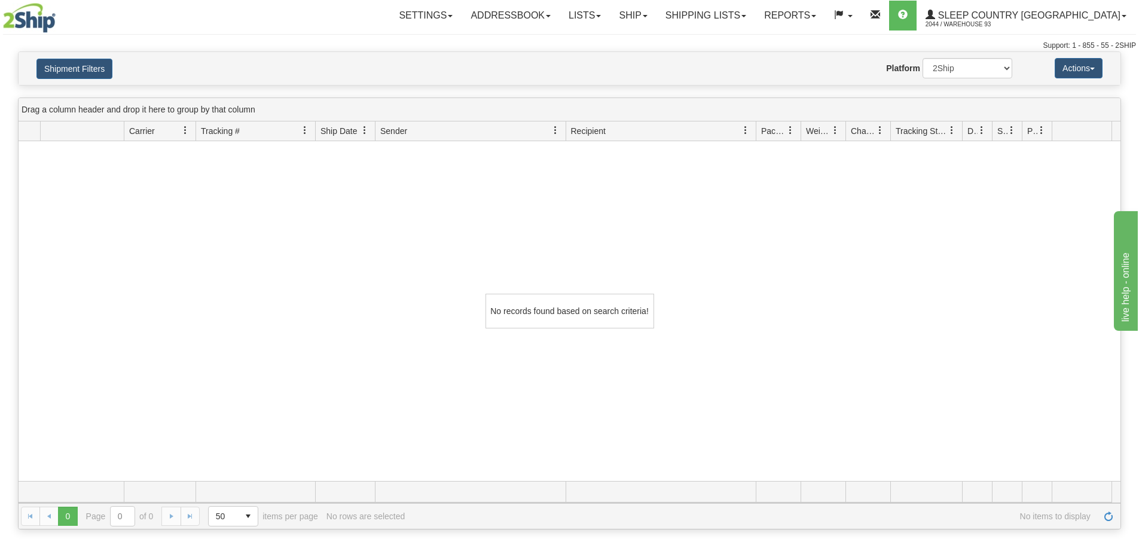
click at [211, 128] on span "Tracking #" at bounding box center [220, 131] width 39 height 12
click at [755, 13] on link "Shipping lists" at bounding box center [705, 16] width 99 height 30
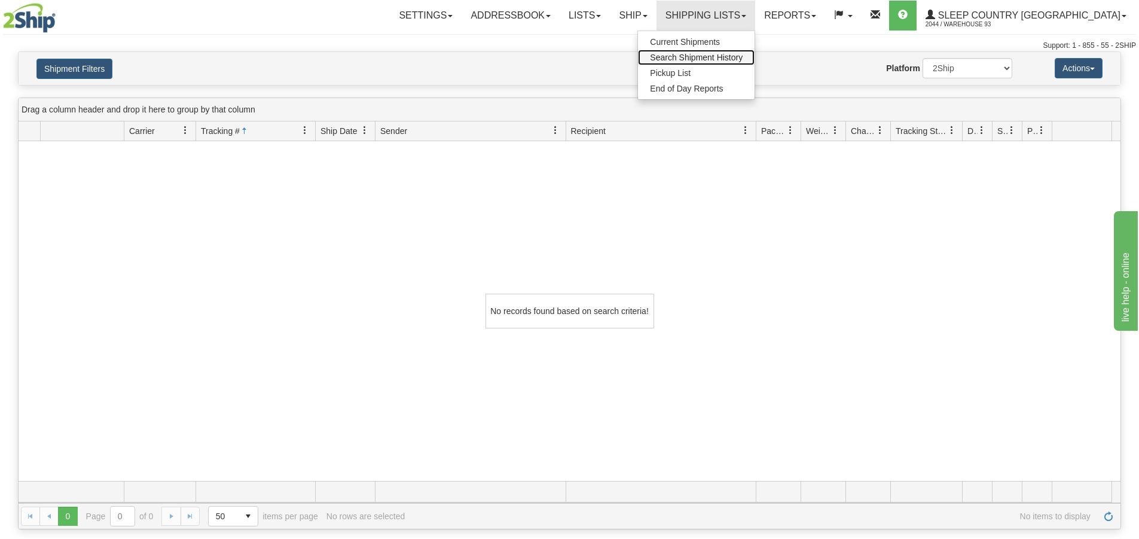
click at [743, 56] on span "Search Shipment History" at bounding box center [696, 58] width 93 height 10
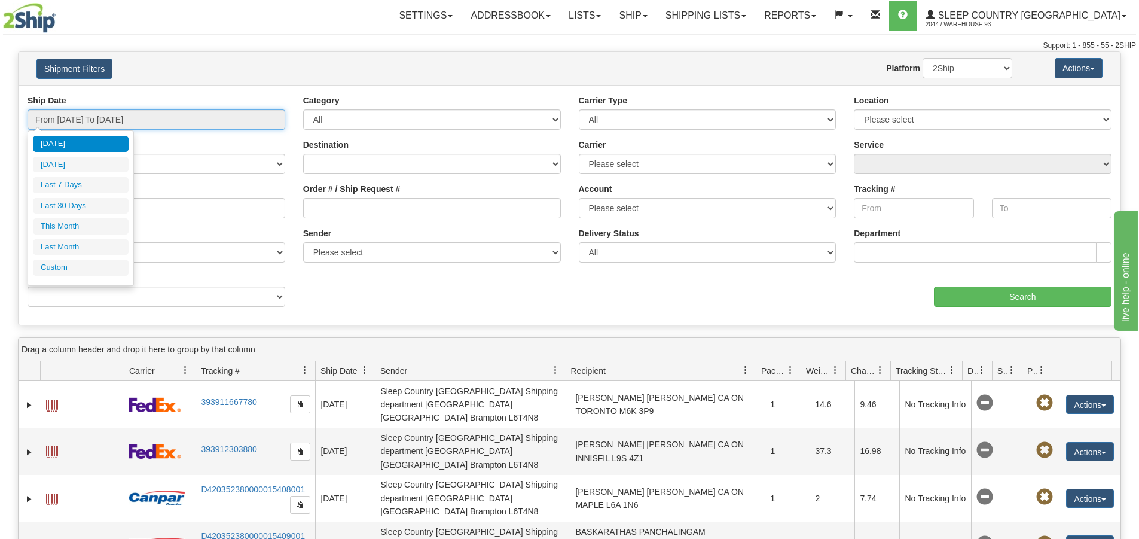
click at [164, 117] on input "From [DATE] To [DATE]" at bounding box center [157, 119] width 258 height 20
click at [84, 206] on li "Last 30 Days" at bounding box center [81, 206] width 96 height 16
type input "From [DATE] To [DATE]"
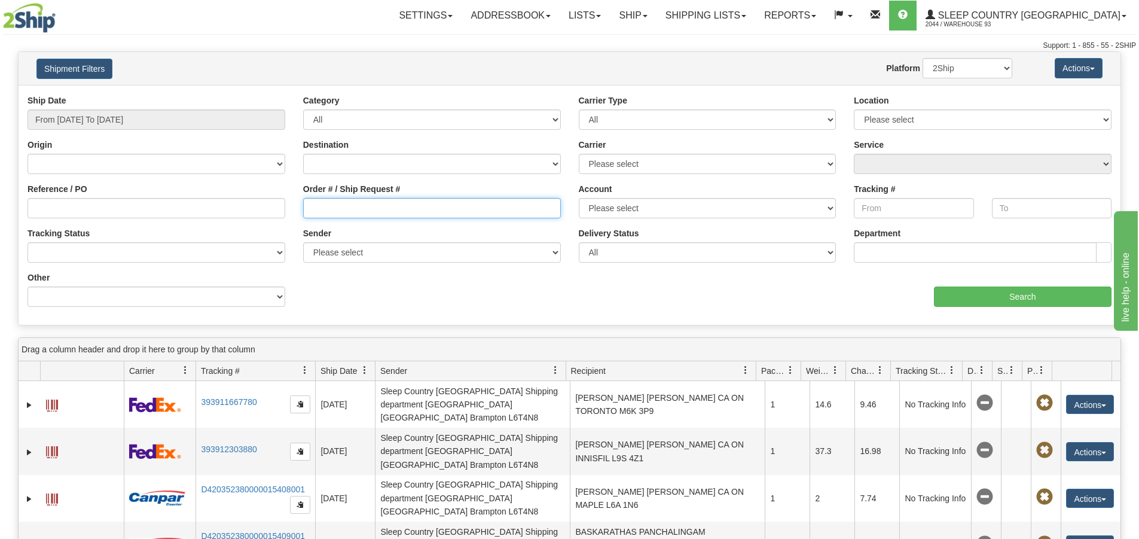
click at [331, 206] on input "Order # / Ship Request #" at bounding box center [432, 208] width 258 height 20
paste input "9007I104156"
type input "9007I104156"
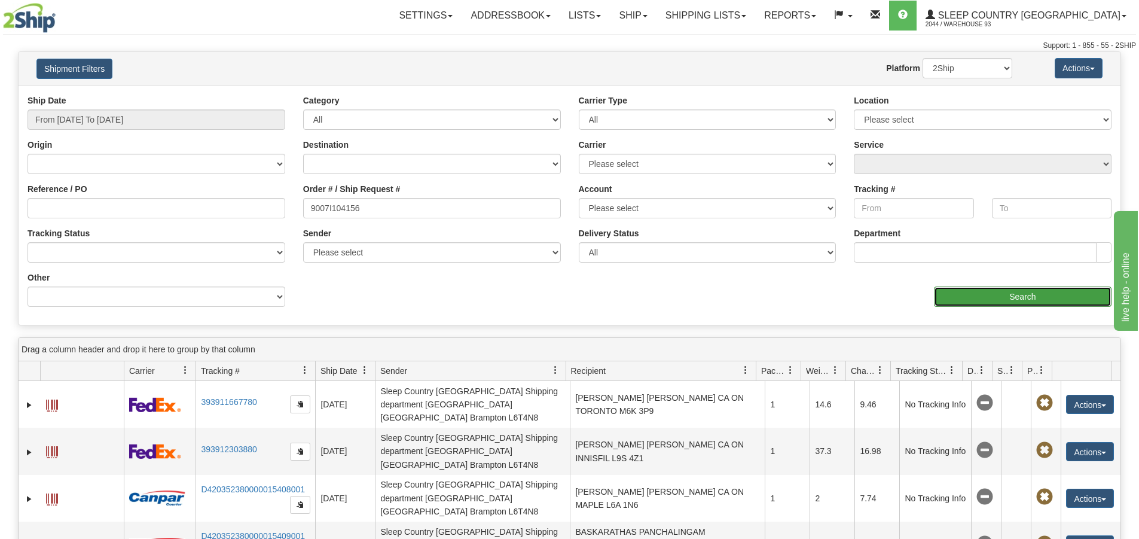
click at [1031, 290] on input "Search" at bounding box center [1023, 296] width 178 height 20
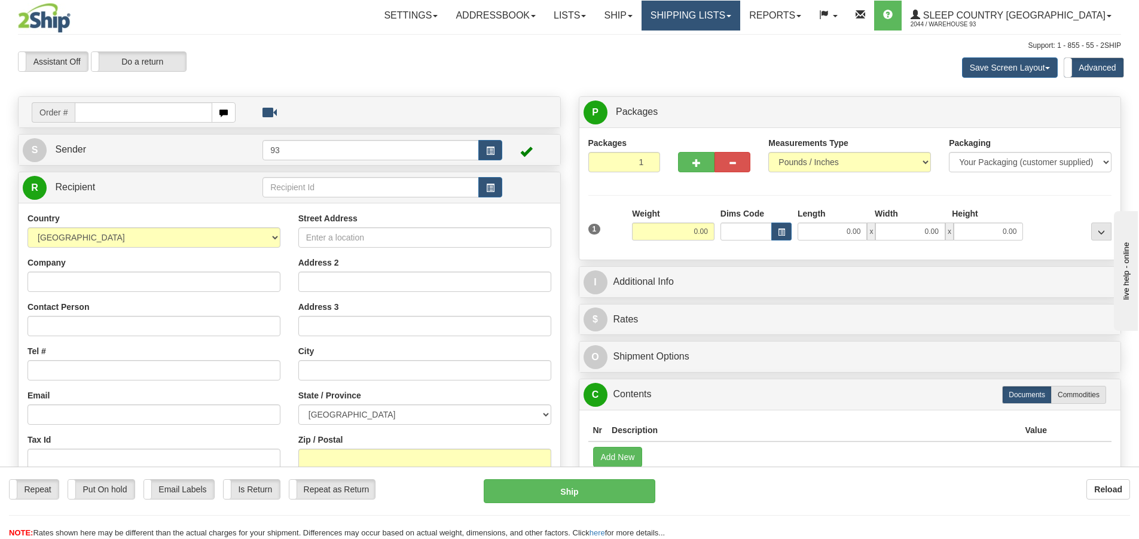
click at [740, 13] on link "Shipping lists" at bounding box center [690, 16] width 99 height 30
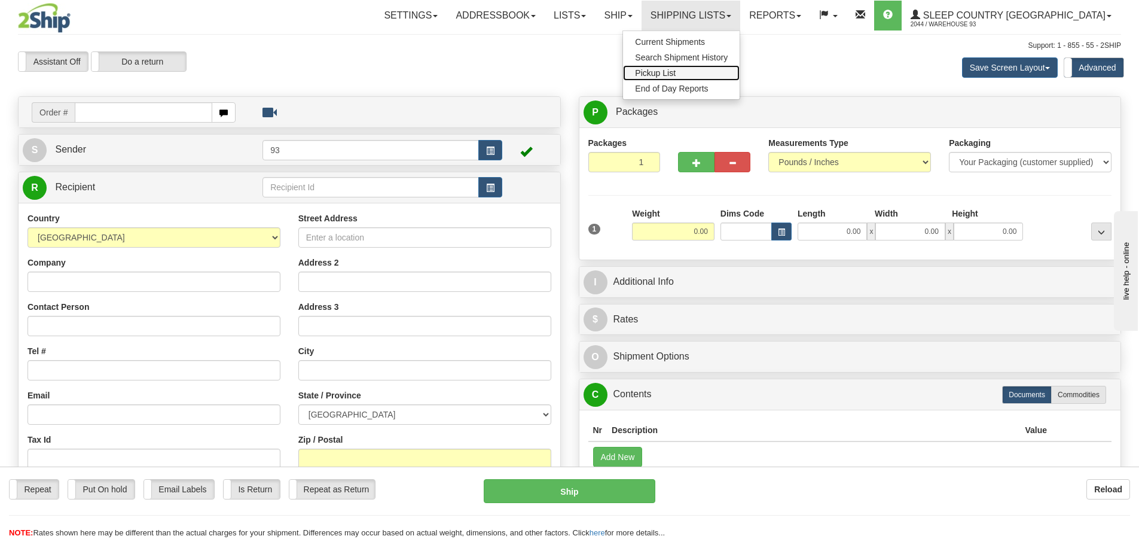
click at [740, 68] on link "Pickup List" at bounding box center [681, 73] width 117 height 16
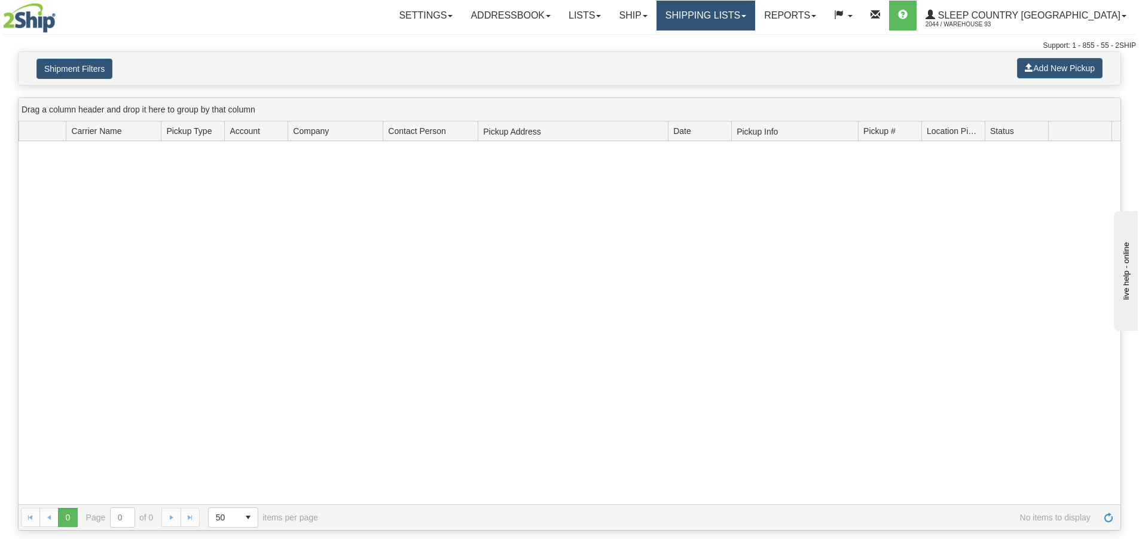
click at [755, 8] on link "Shipping lists" at bounding box center [705, 16] width 99 height 30
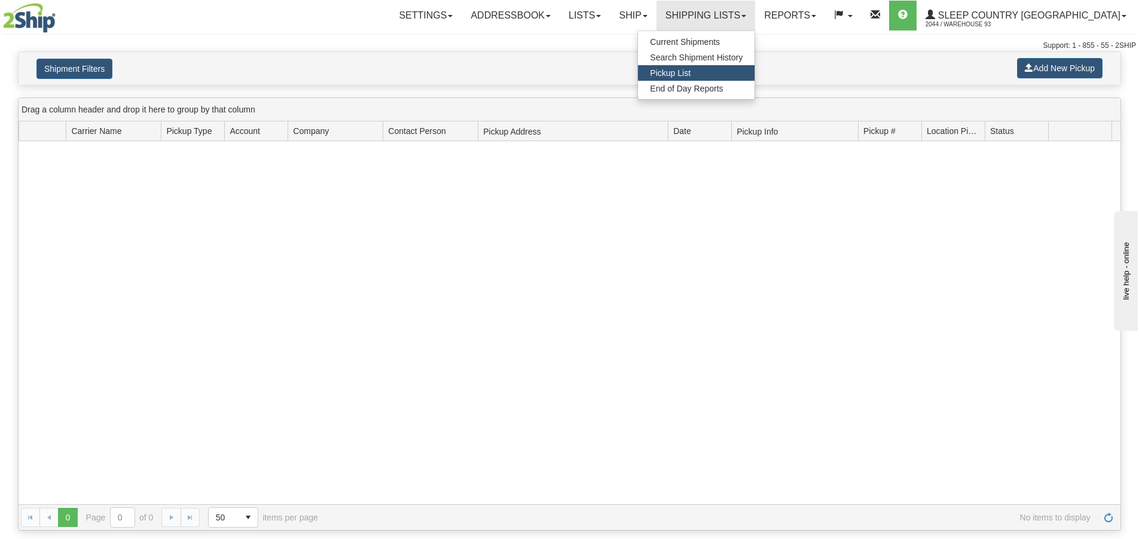
click at [96, 513] on span "Page 0 of 0" at bounding box center [120, 517] width 68 height 20
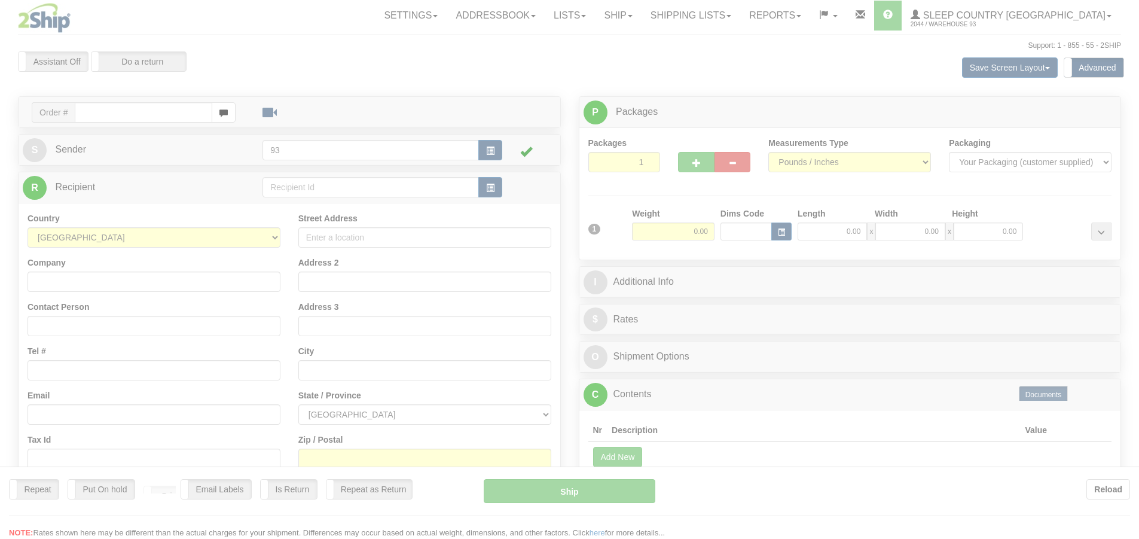
scroll to position [97, 0]
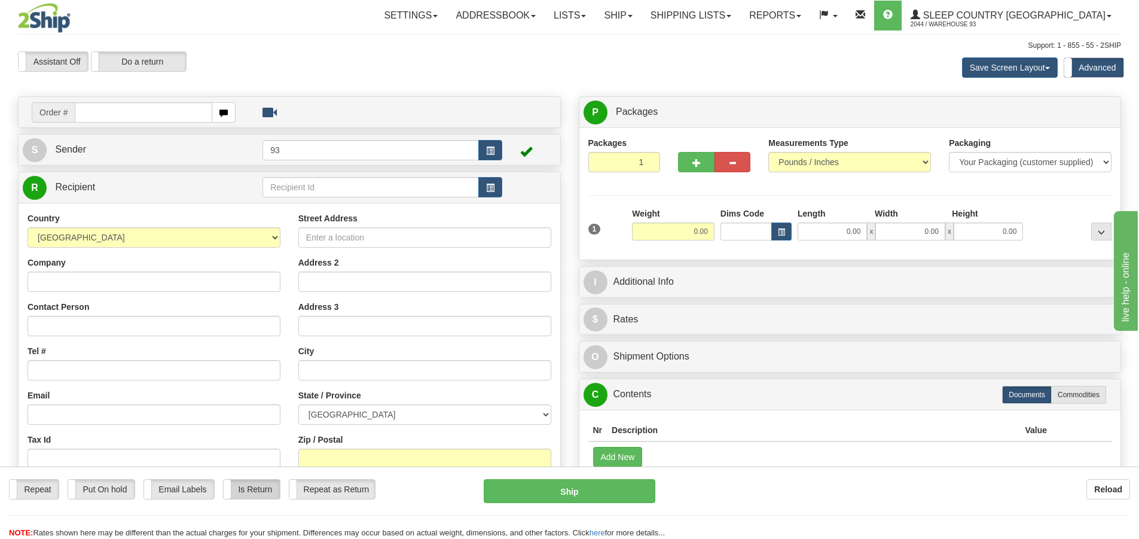
click at [258, 486] on label "Is Return" at bounding box center [252, 488] width 56 height 19
click at [110, 117] on input "text" at bounding box center [144, 112] width 138 height 20
paste input "9007I104156"
type input "9007I104156"
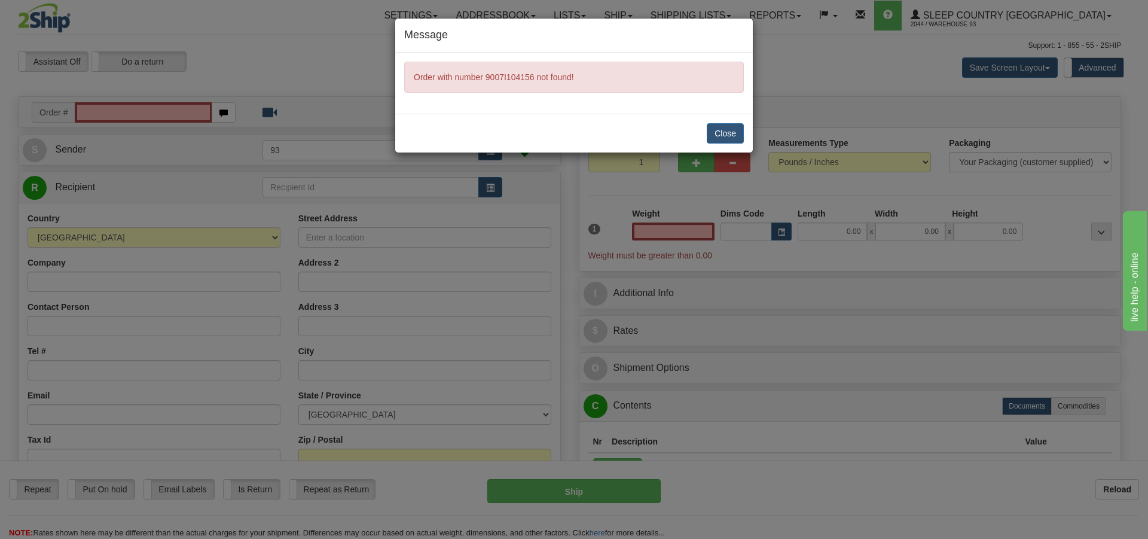
type input "0.00"
click at [735, 133] on button "Close" at bounding box center [725, 133] width 37 height 20
